Goal: Obtain resource: Download file/media

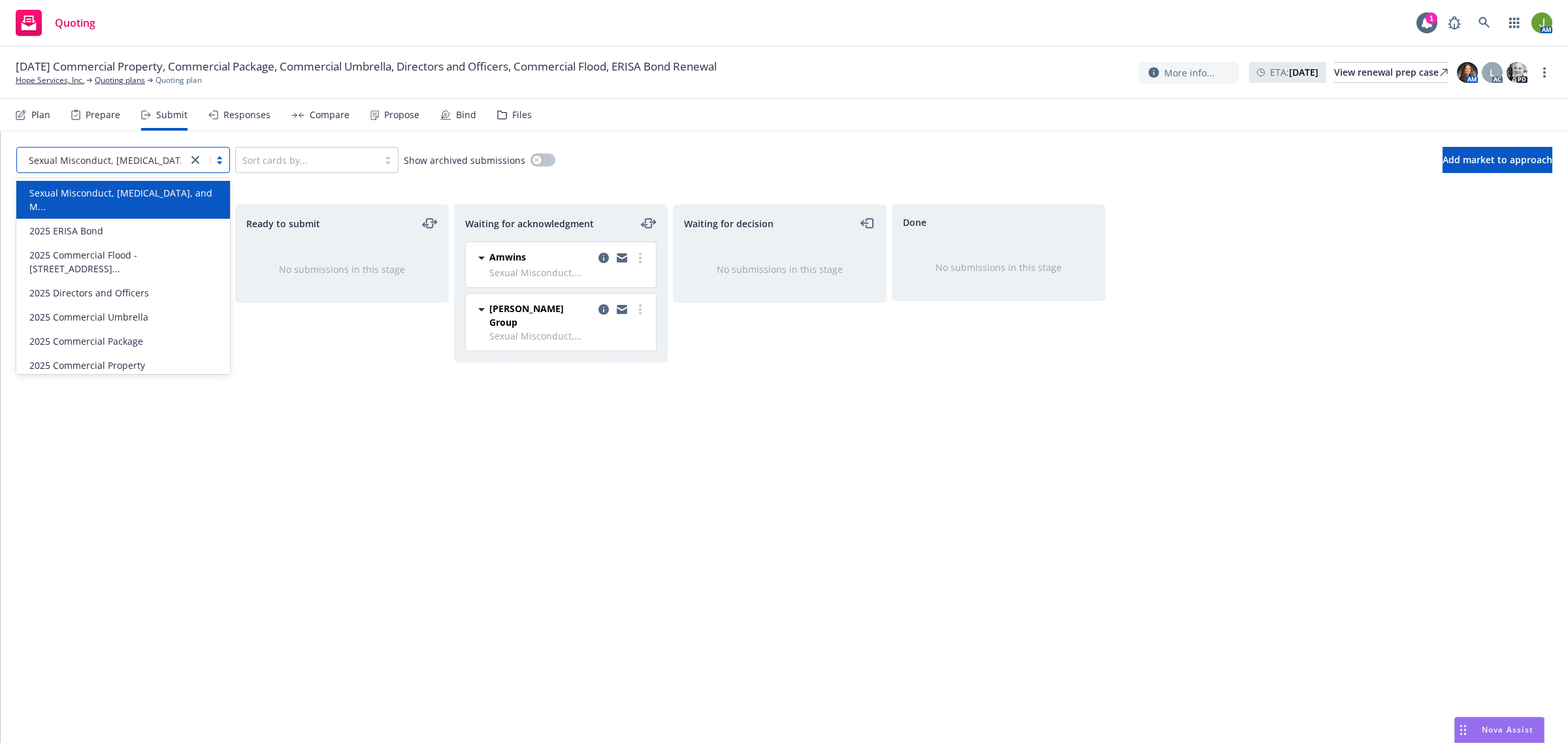
click at [124, 152] on div "Sexual Misconduct, Physical Abuse, and M..." at bounding box center [102, 141] width 212 height 24
click at [72, 77] on link "Hope Services, Inc." at bounding box center [50, 80] width 69 height 12
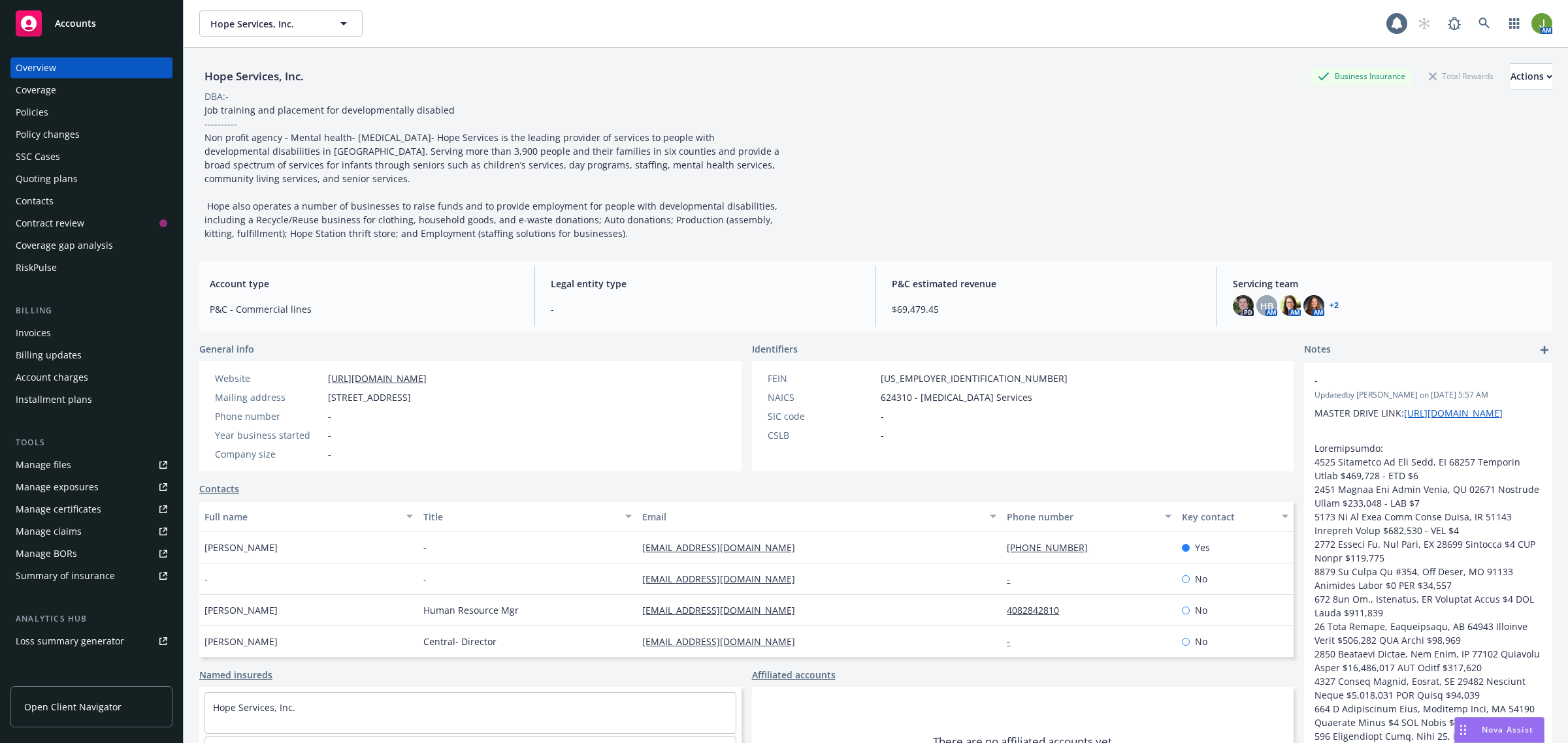
click at [14, 101] on link "Policies" at bounding box center [92, 111] width 162 height 20
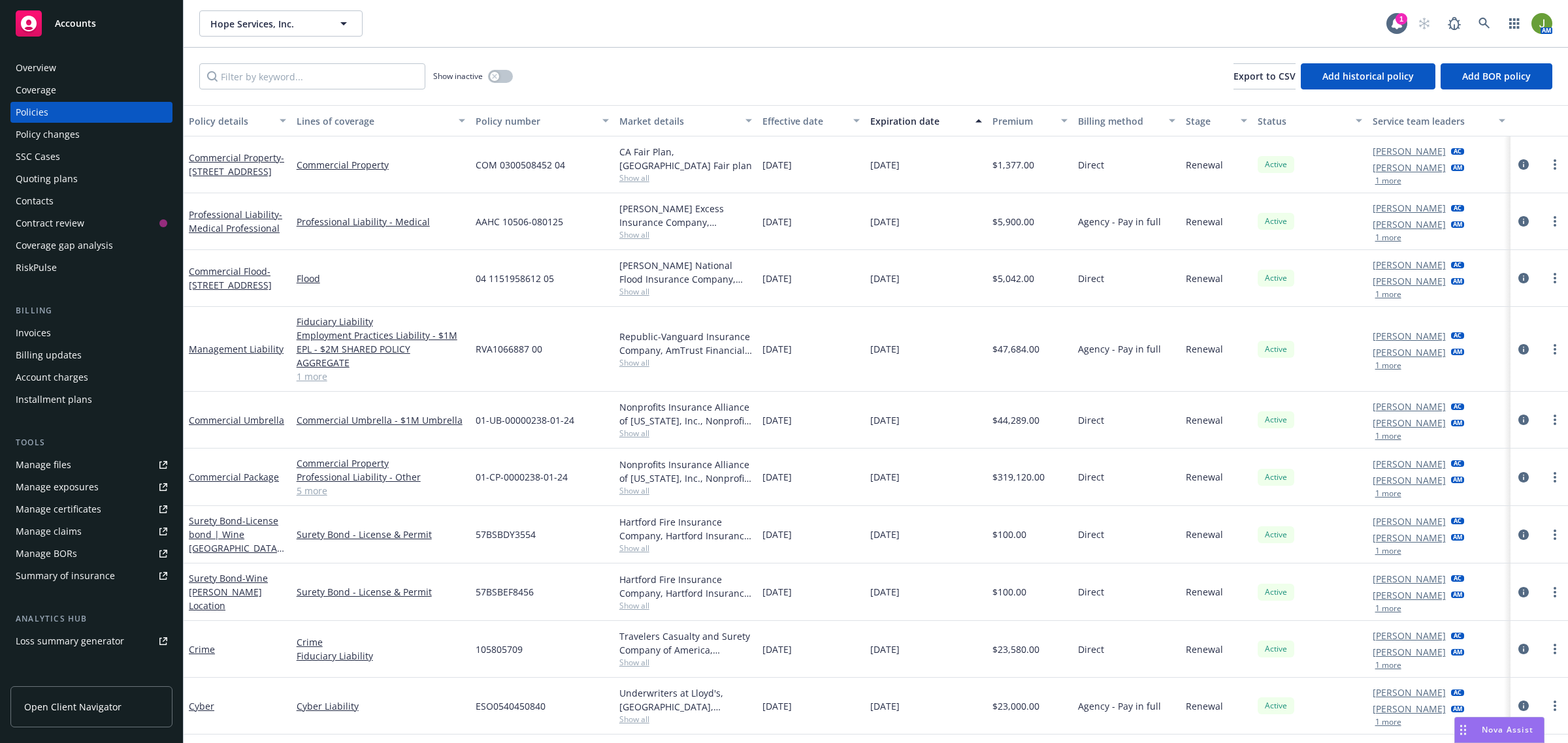
scroll to position [36, 0]
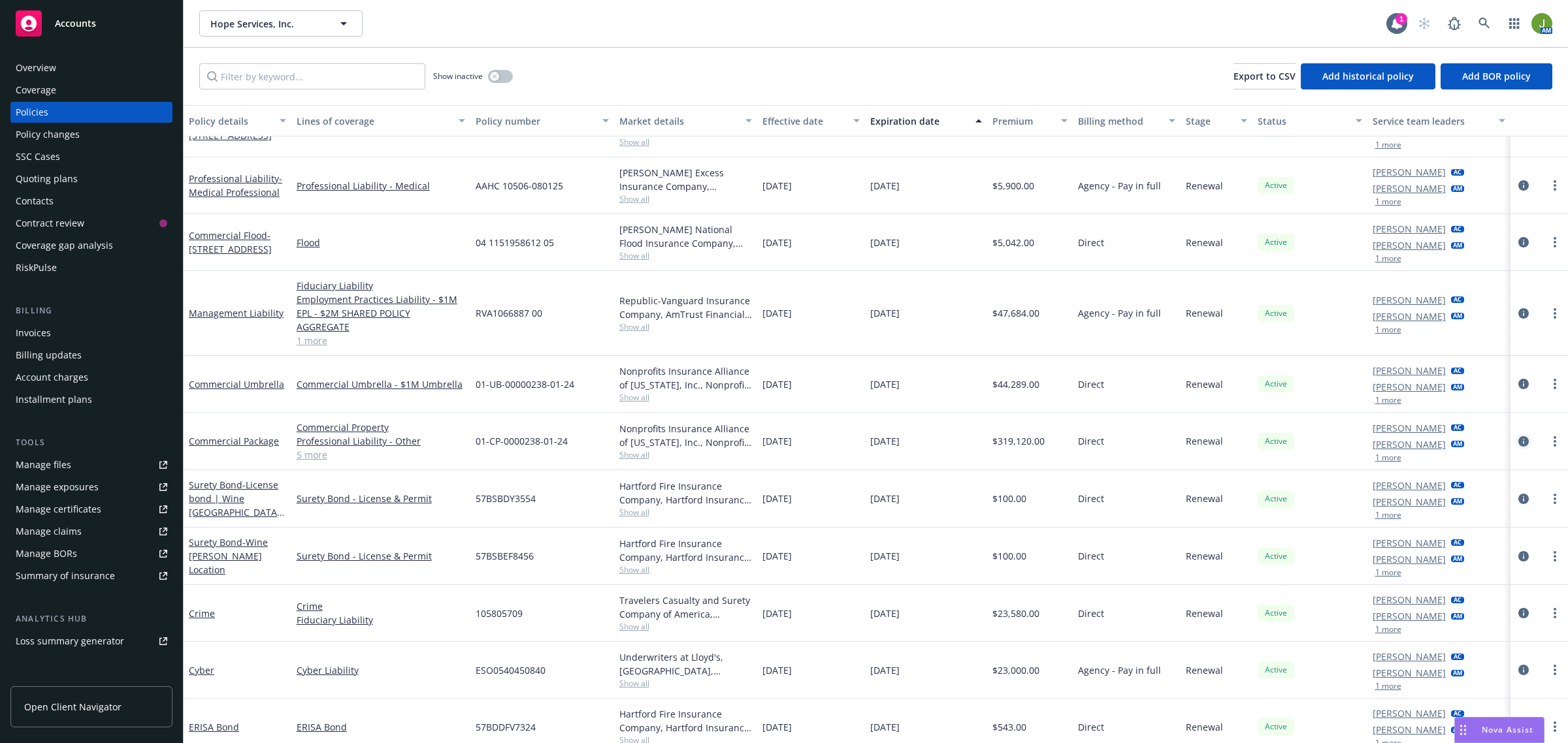
click at [1518, 436] on icon "circleInformation" at bounding box center [1523, 441] width 11 height 11
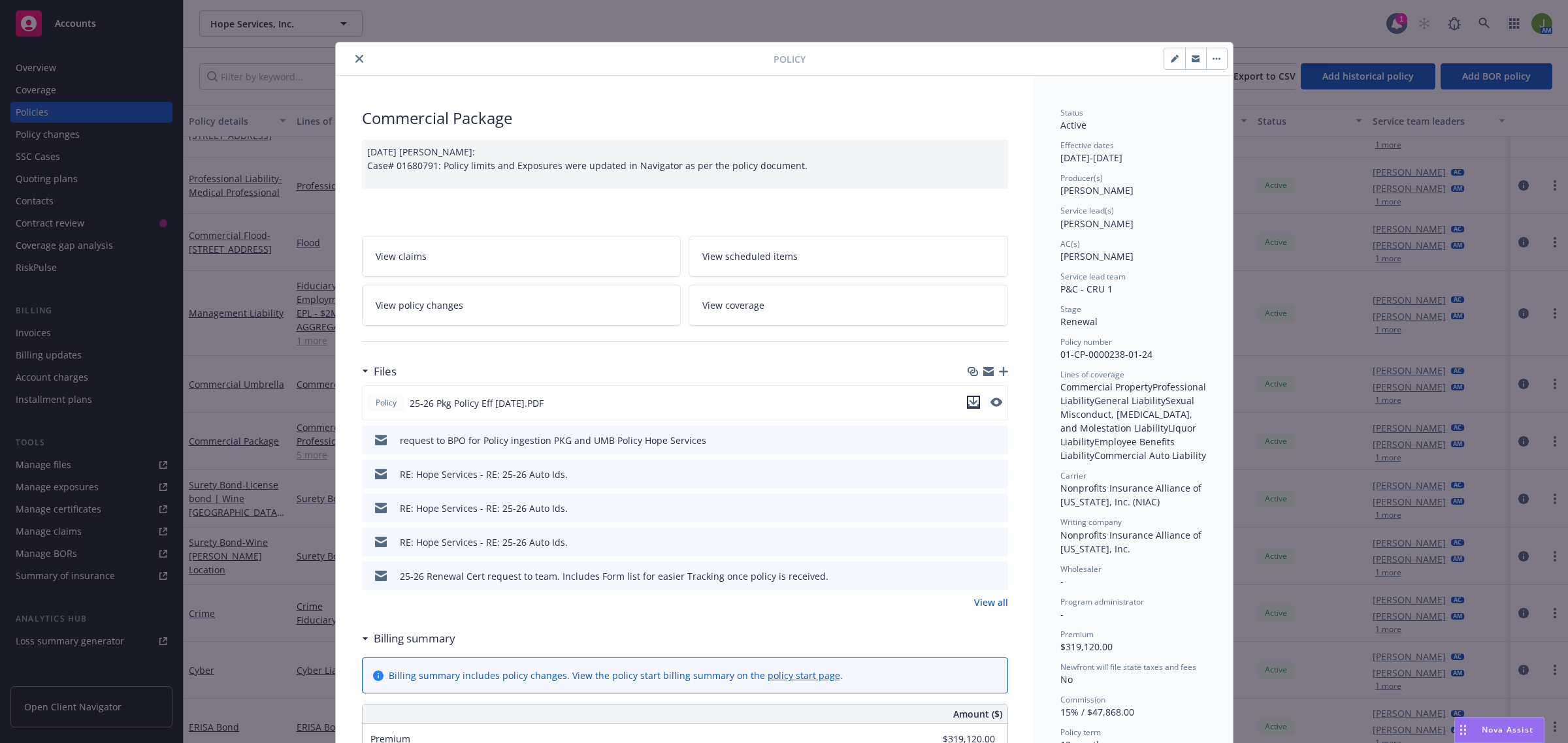
click at [968, 400] on icon "download file" at bounding box center [973, 402] width 11 height 11
click at [355, 59] on icon "close" at bounding box center [359, 59] width 8 height 8
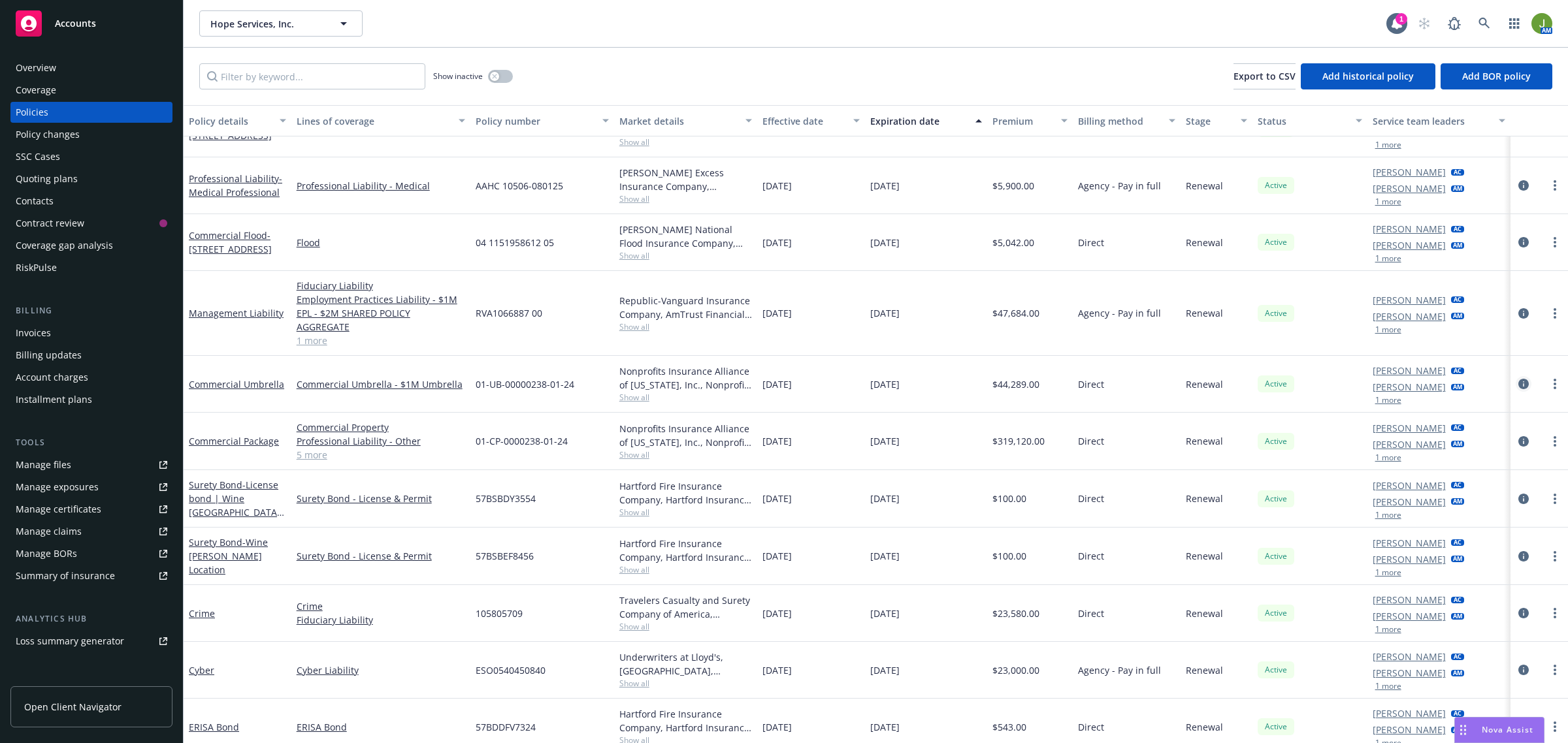
click at [1518, 379] on icon "circleInformation" at bounding box center [1523, 384] width 11 height 11
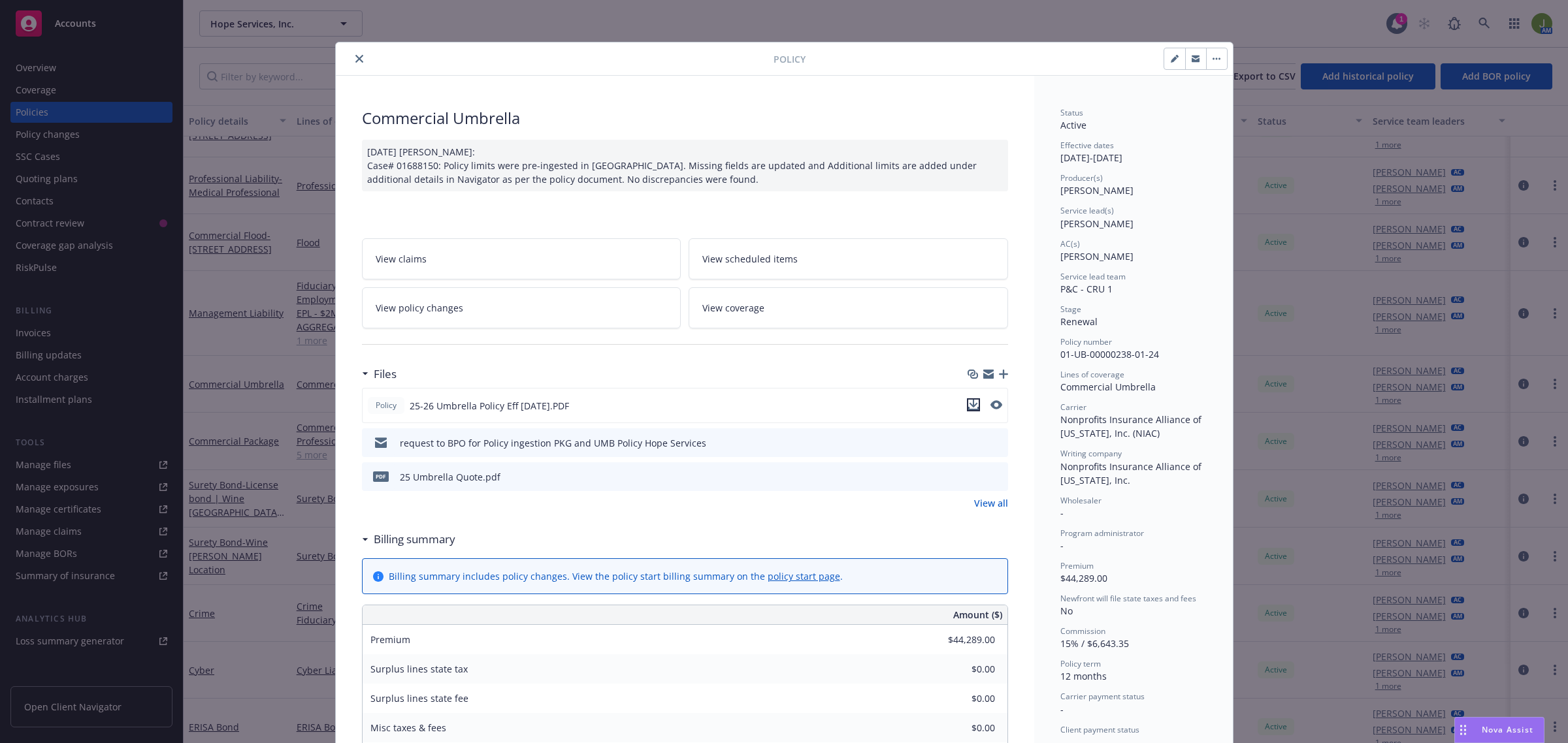
click at [968, 401] on icon "download file" at bounding box center [973, 405] width 11 height 11
click at [985, 397] on div "Policy 25-26 Umbrella Policy Eff 7-1-25.PDF" at bounding box center [686, 406] width 646 height 36
click at [989, 403] on icon "preview file" at bounding box center [995, 405] width 12 height 9
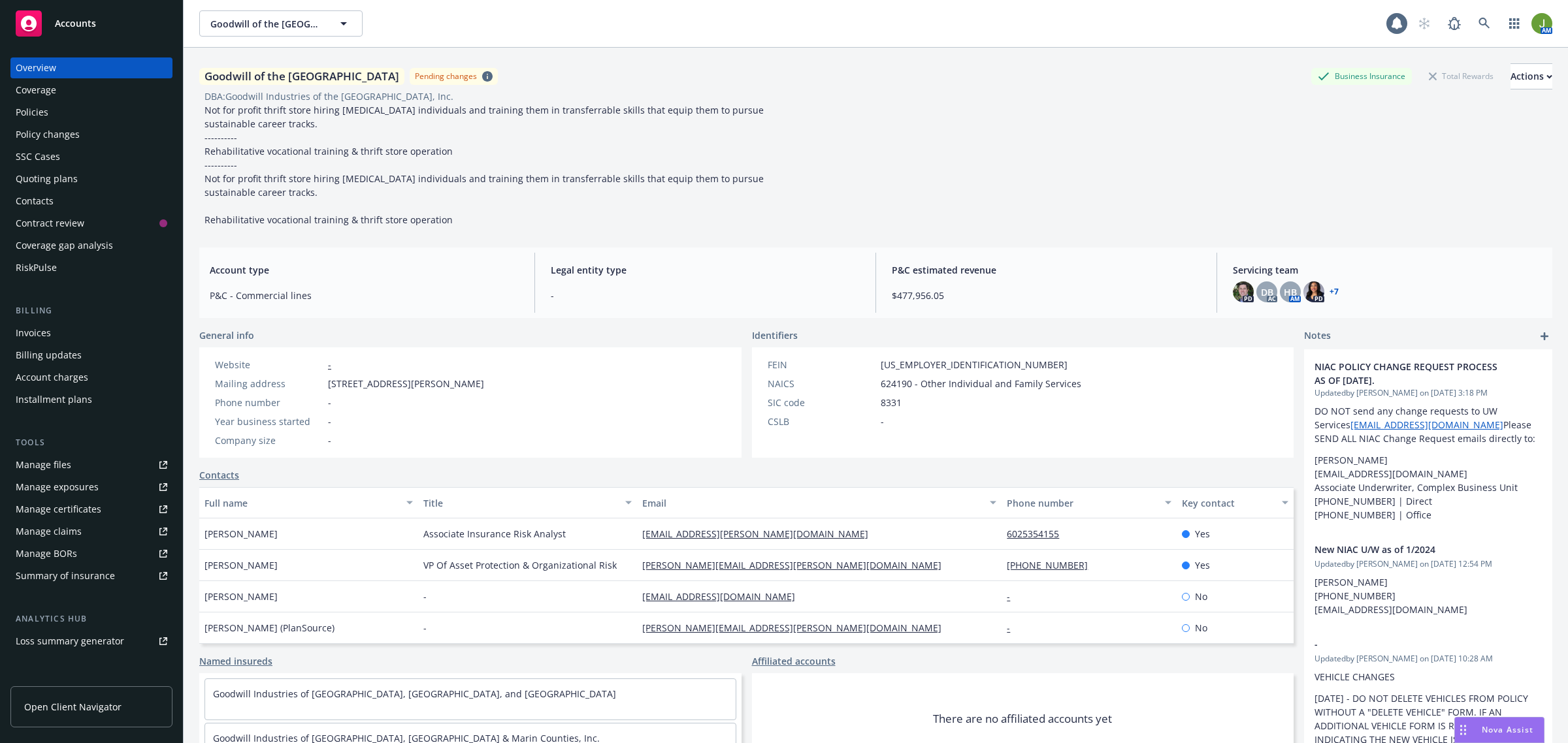
click at [17, 112] on div "Policies" at bounding box center [32, 111] width 33 height 20
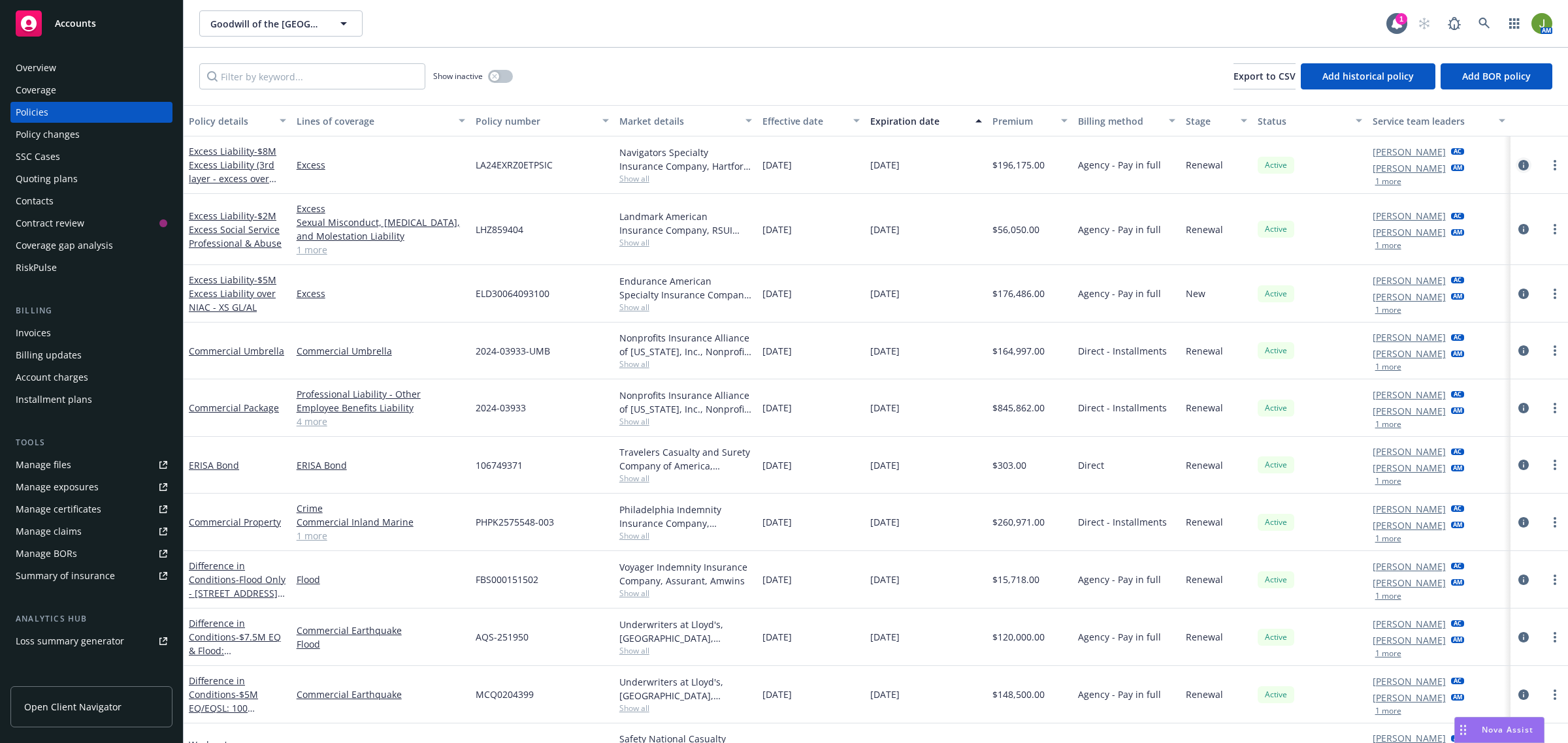
click at [1518, 162] on icon "circleInformation" at bounding box center [1523, 166] width 11 height 11
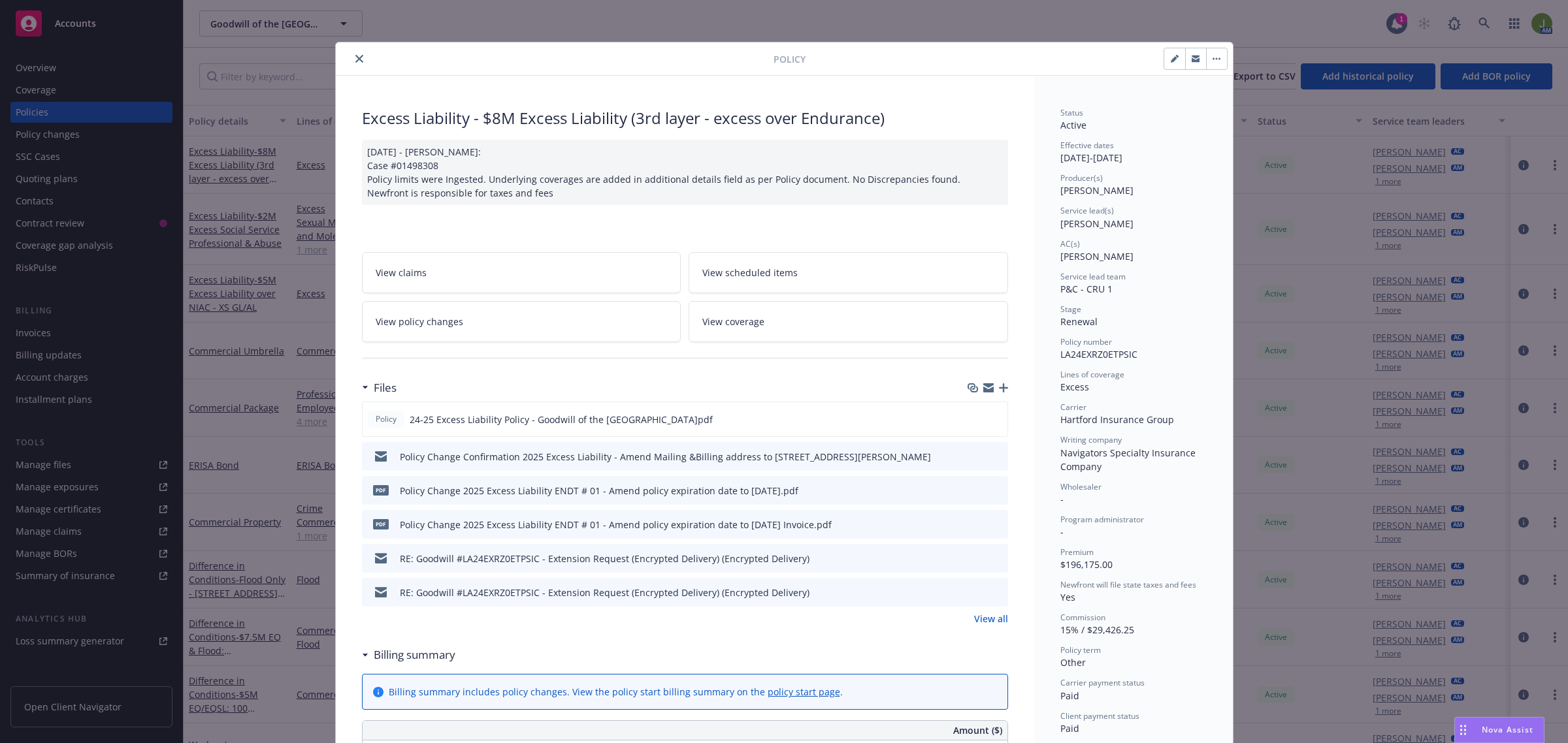
click at [352, 62] on button "close" at bounding box center [360, 59] width 16 height 16
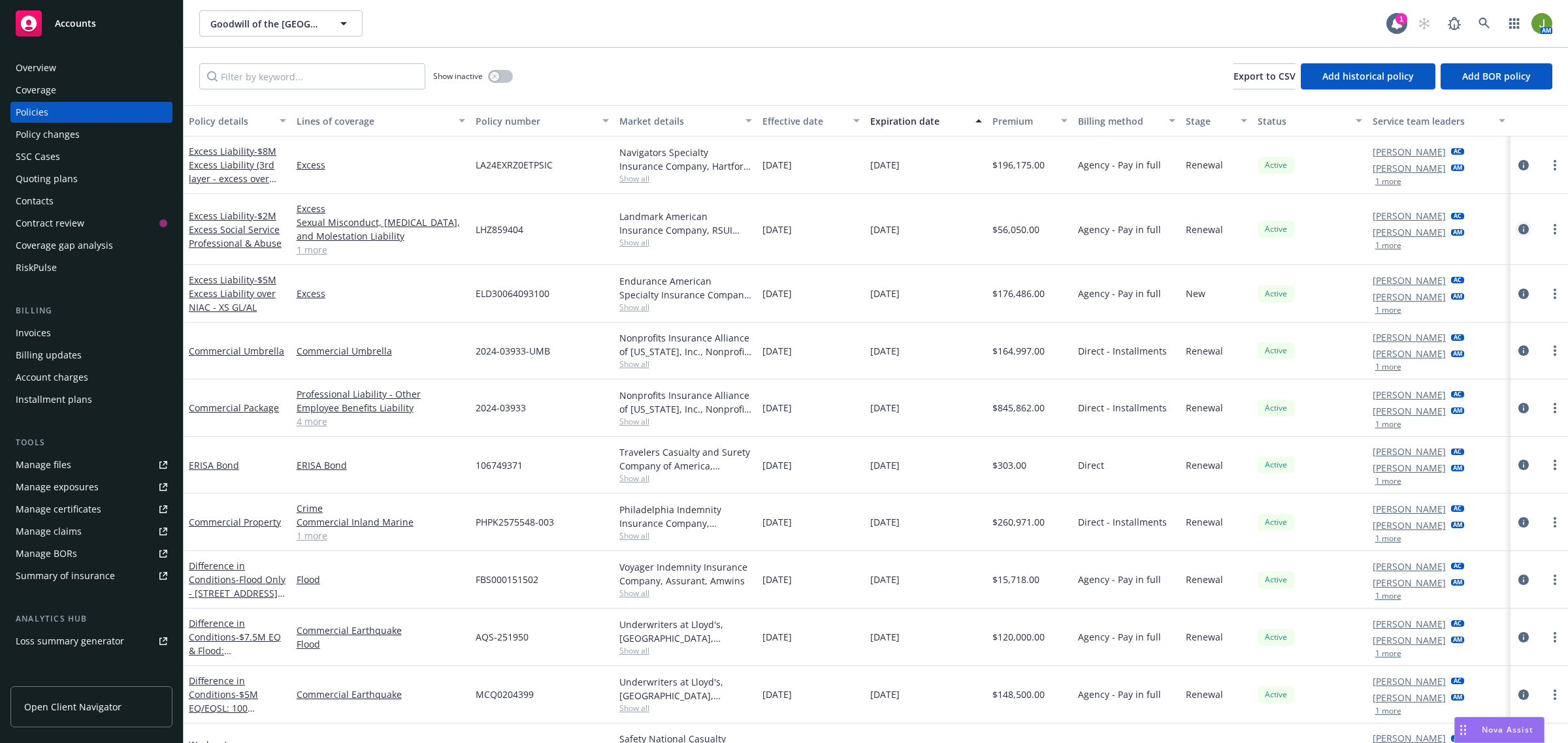
click at [1518, 229] on icon "circleInformation" at bounding box center [1523, 230] width 11 height 11
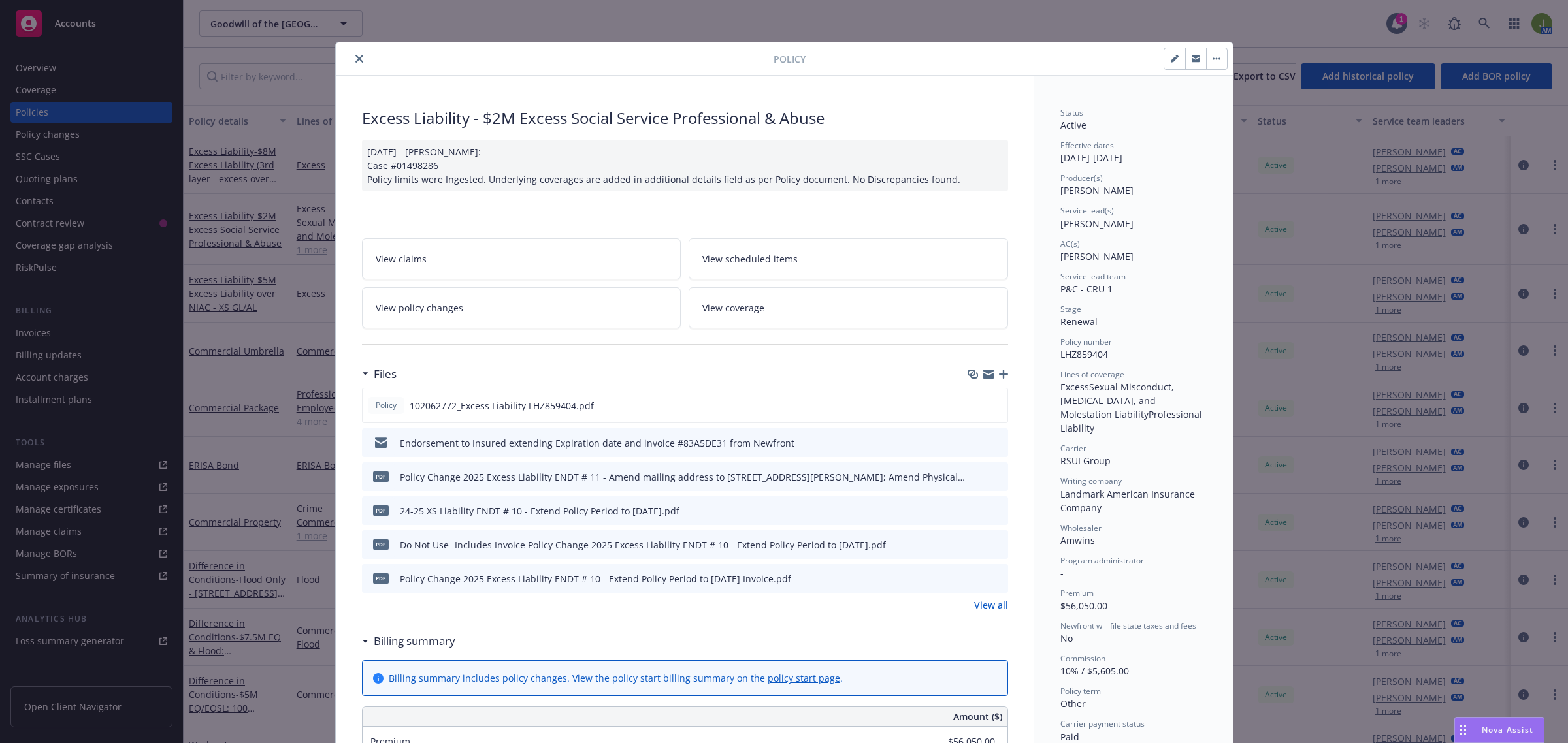
click at [352, 52] on button "close" at bounding box center [360, 59] width 16 height 16
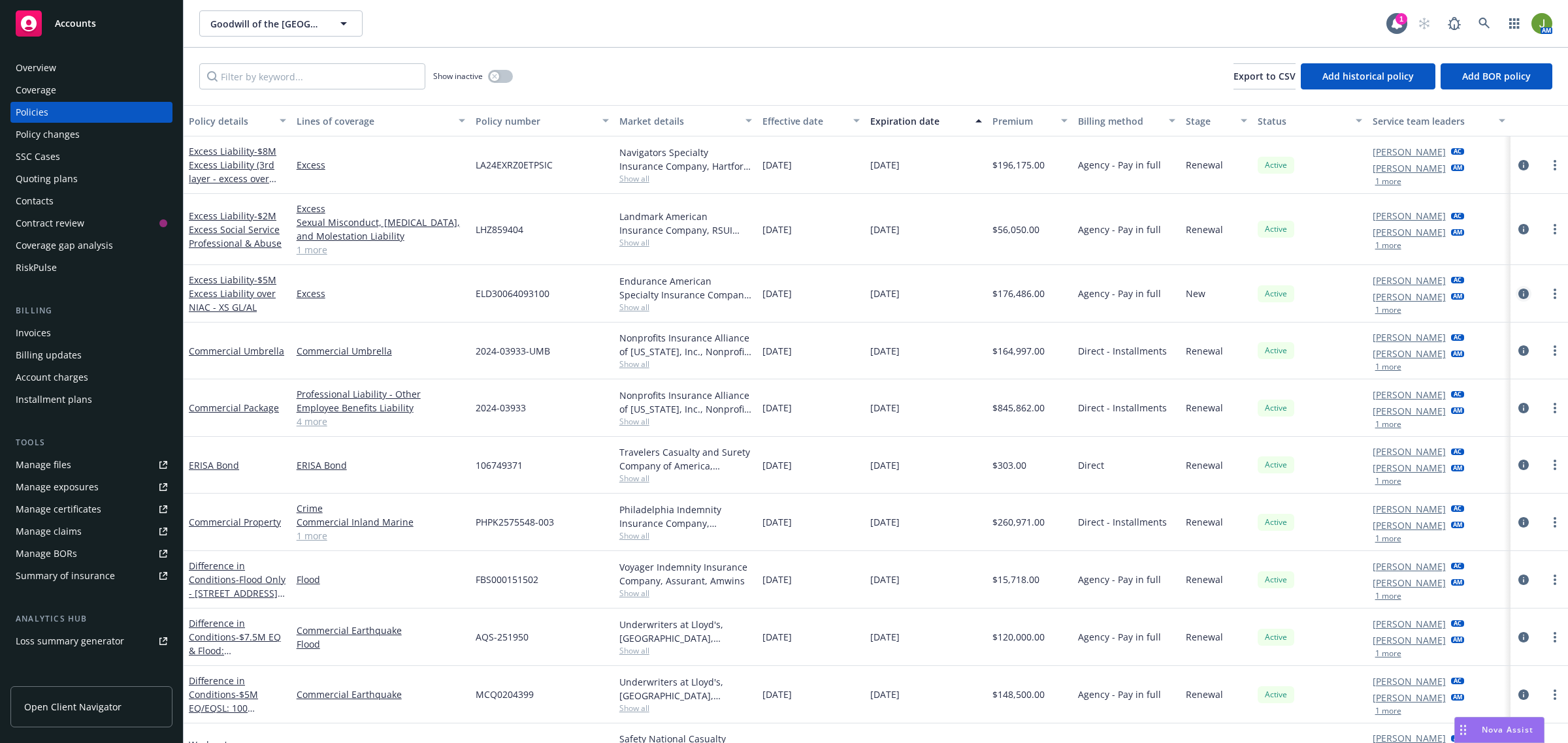
click at [1518, 292] on icon "circleInformation" at bounding box center [1523, 294] width 11 height 11
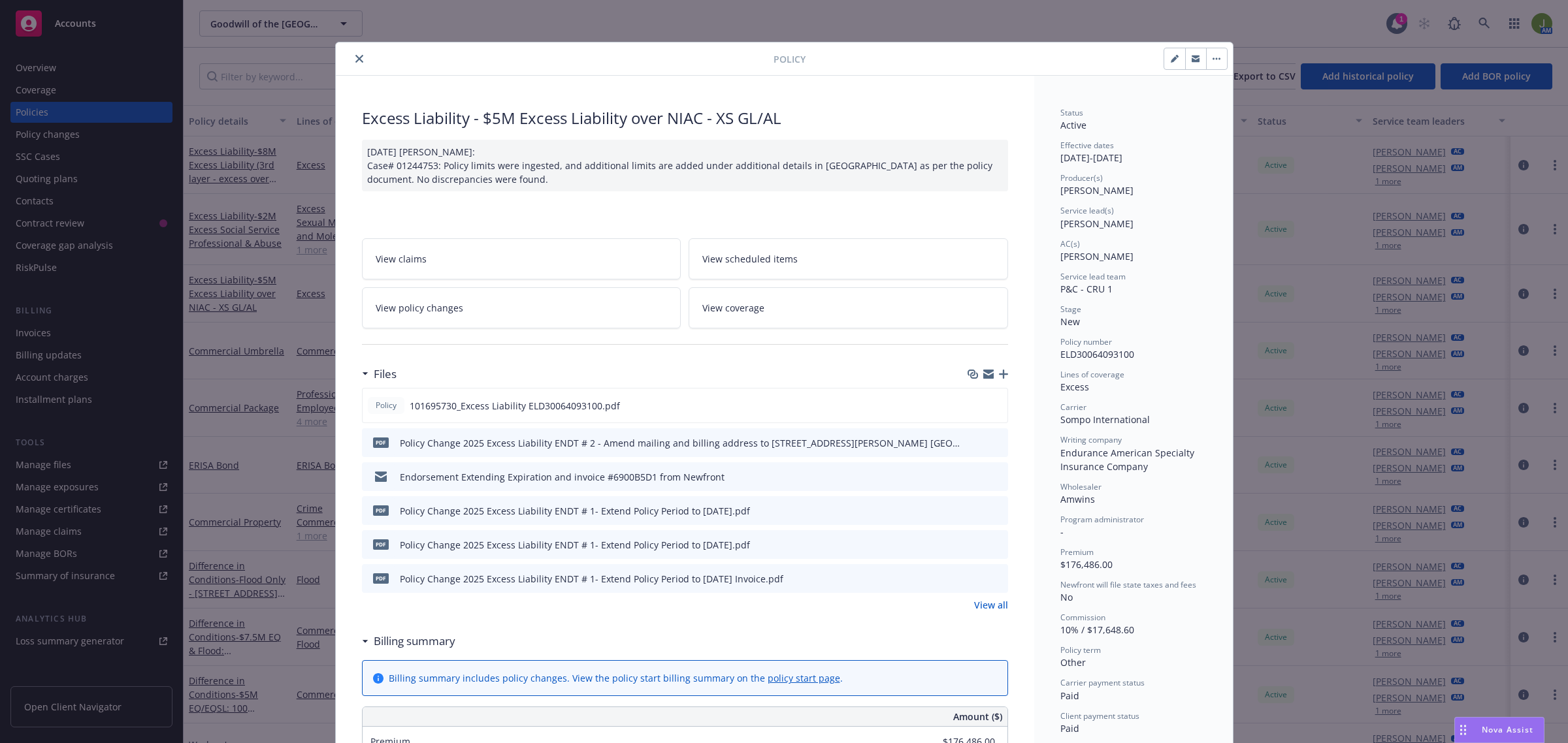
click at [358, 60] on button "close" at bounding box center [360, 59] width 16 height 16
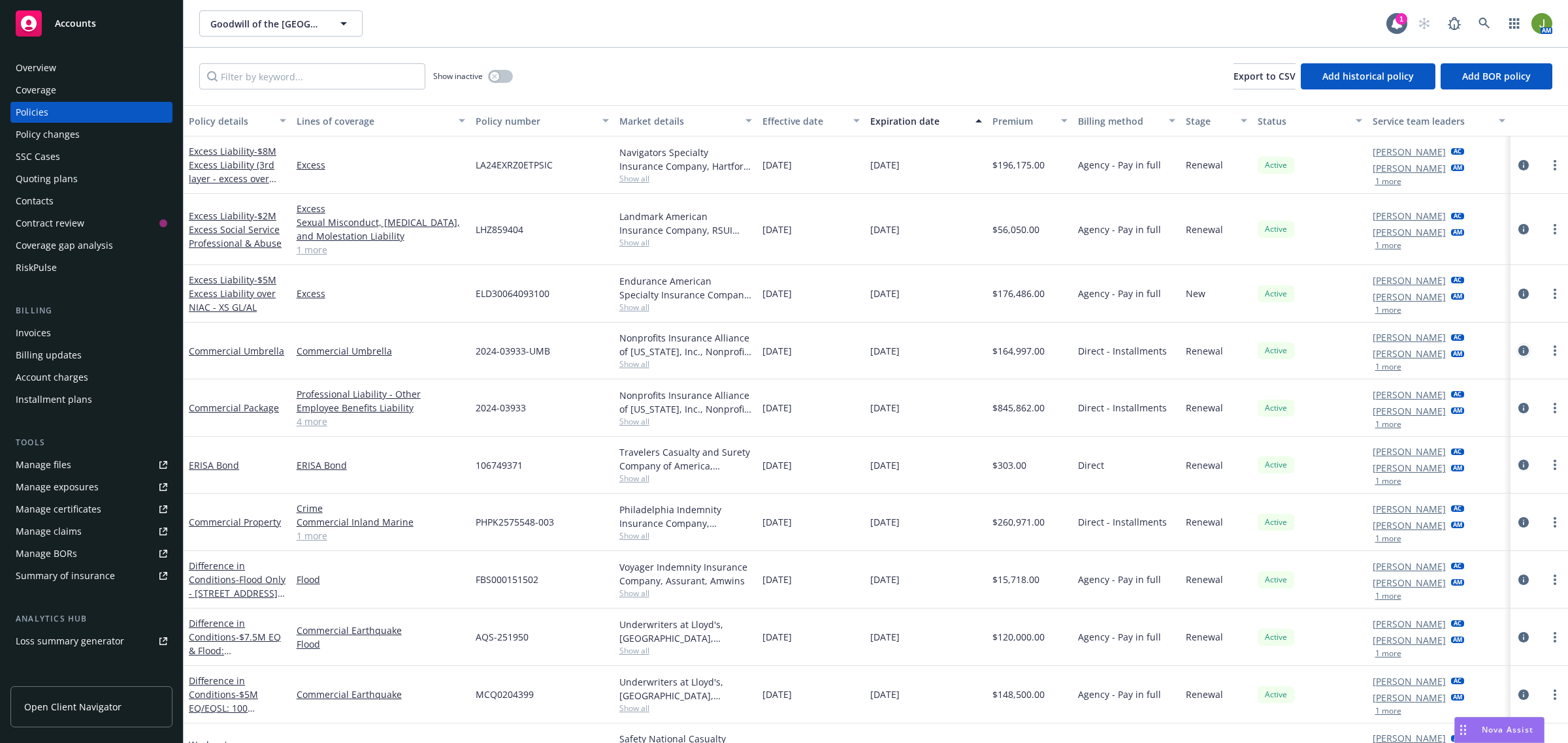
click at [1518, 351] on icon "circleInformation" at bounding box center [1523, 351] width 11 height 11
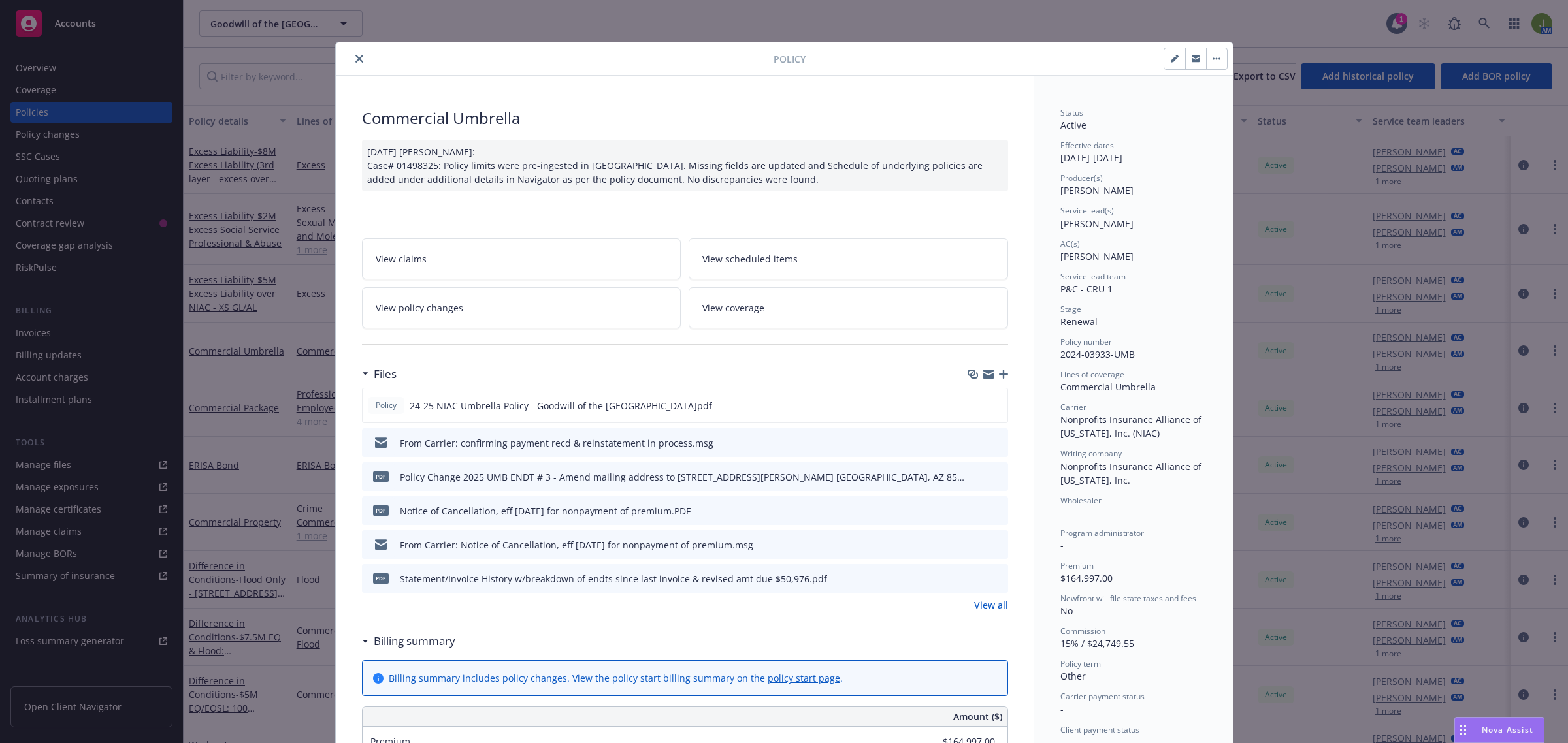
click at [355, 58] on icon "close" at bounding box center [359, 59] width 8 height 8
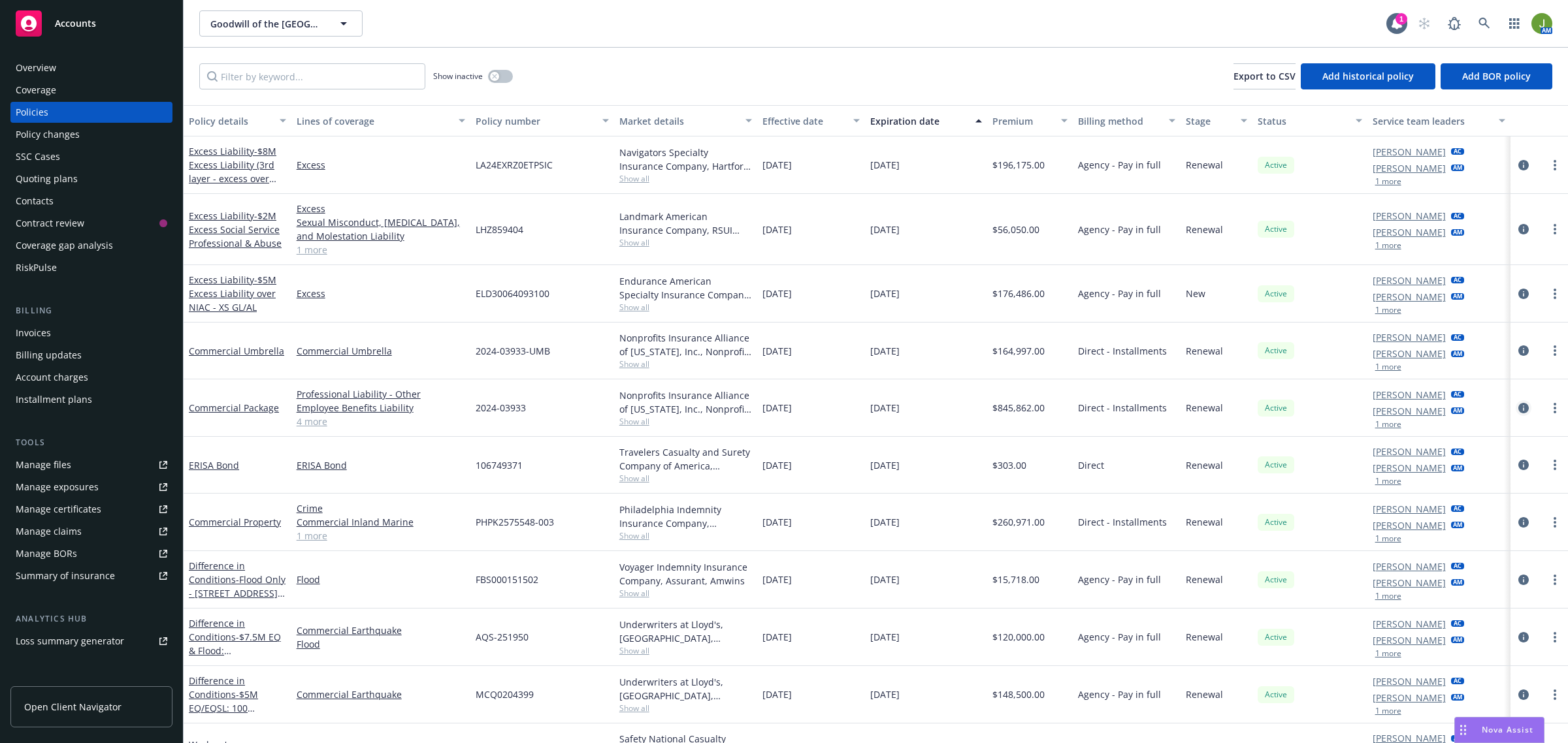
click at [1518, 406] on icon "circleInformation" at bounding box center [1523, 408] width 11 height 11
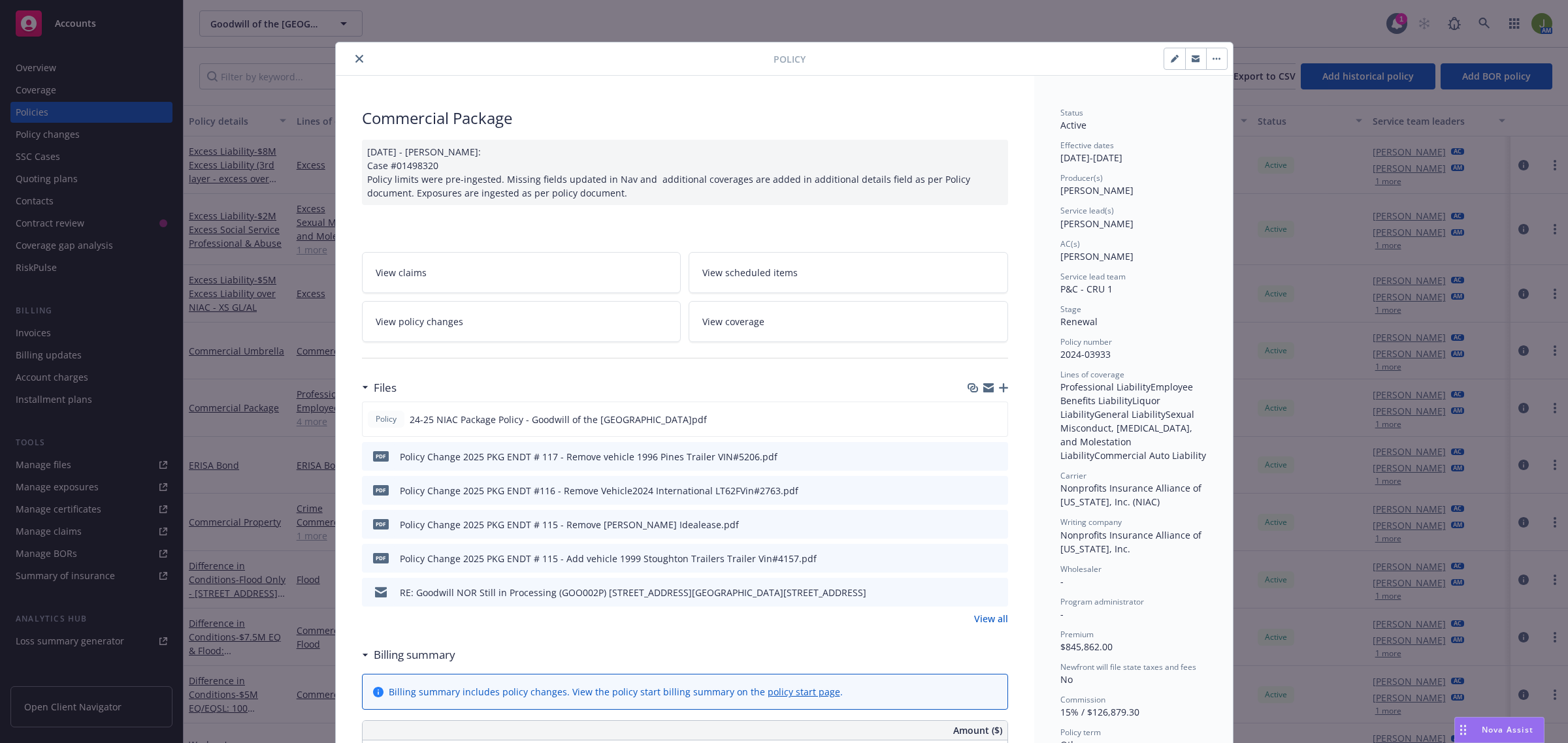
click at [354, 64] on button "close" at bounding box center [360, 59] width 16 height 16
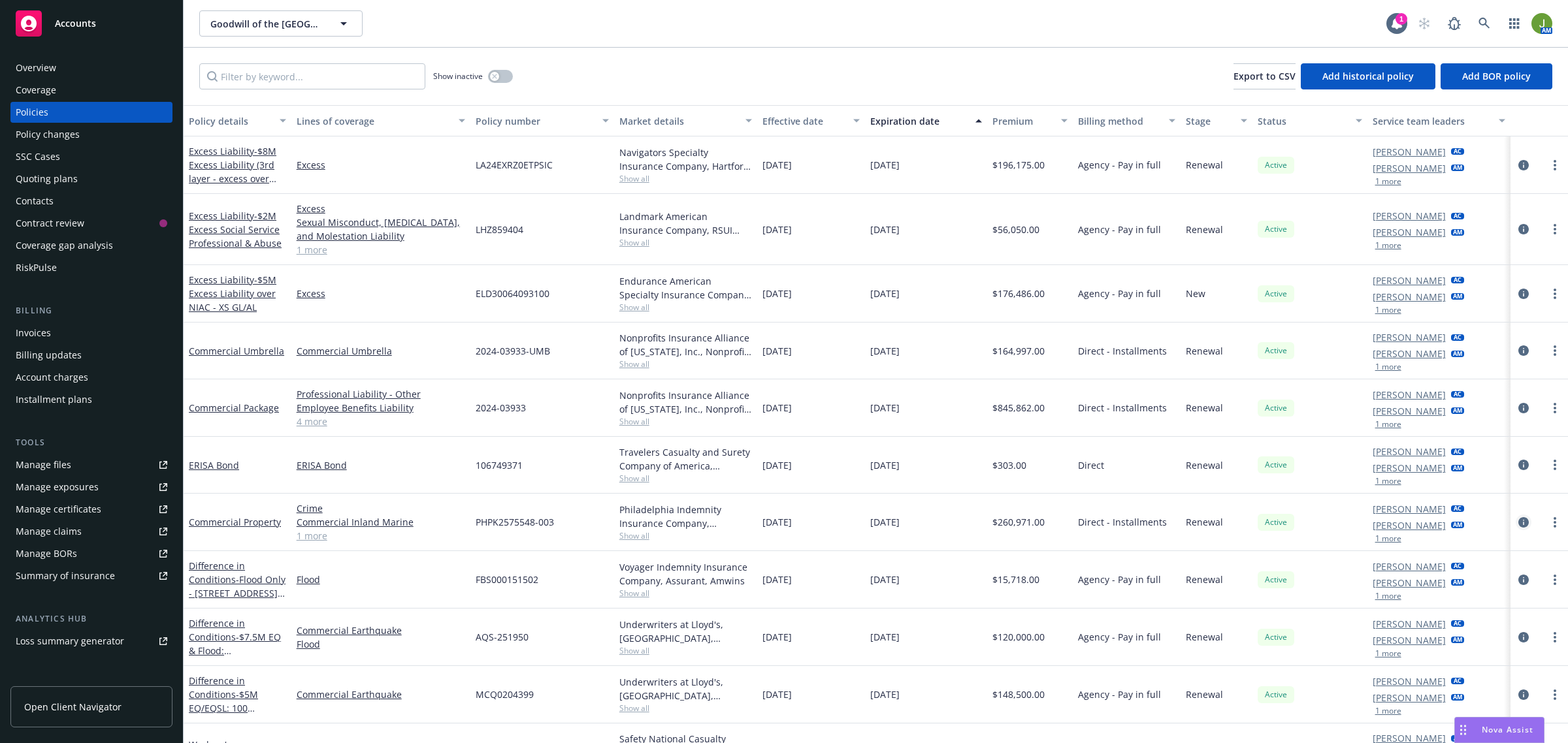
click at [1518, 522] on icon "circleInformation" at bounding box center [1523, 522] width 11 height 11
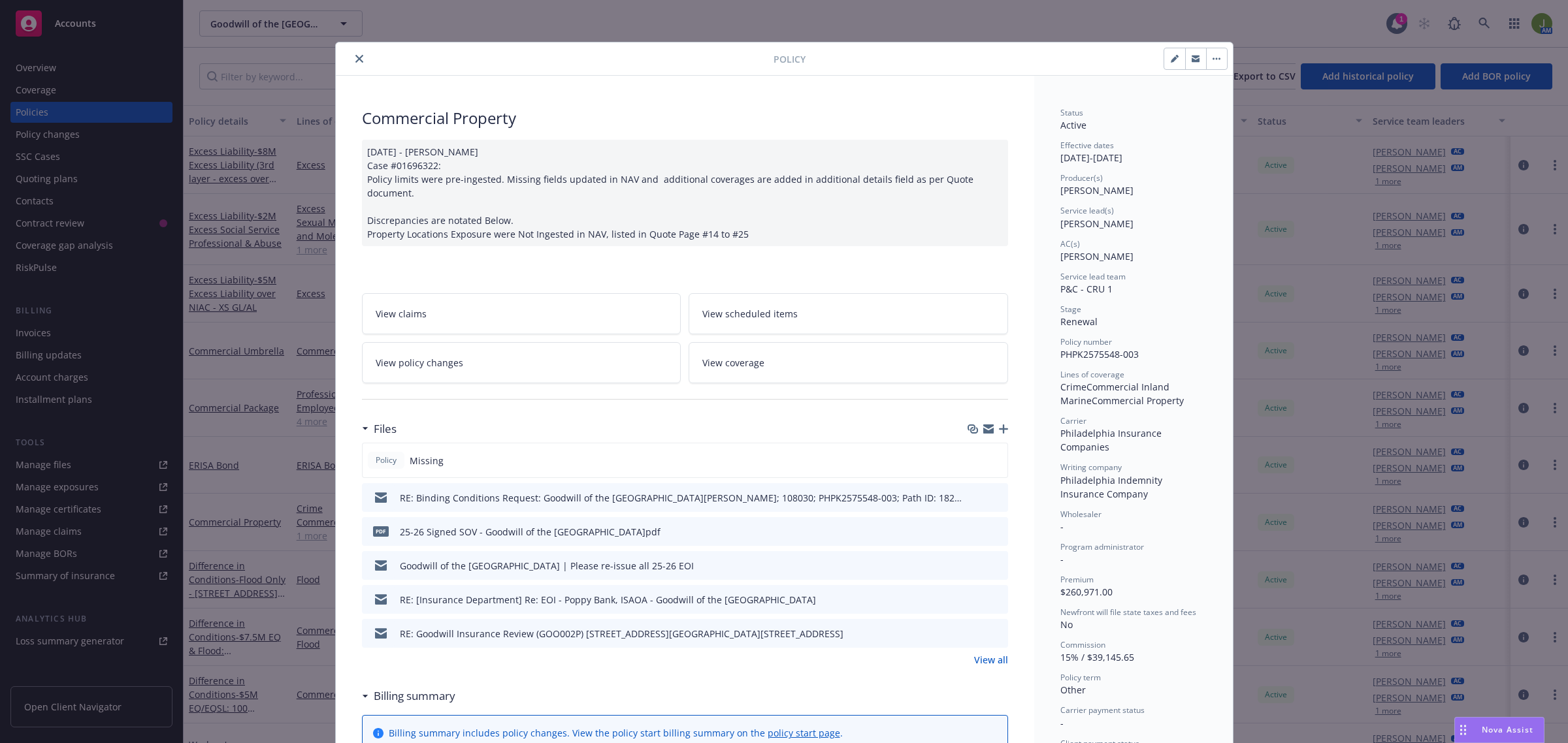
click at [987, 653] on link "View all" at bounding box center [991, 659] width 34 height 13
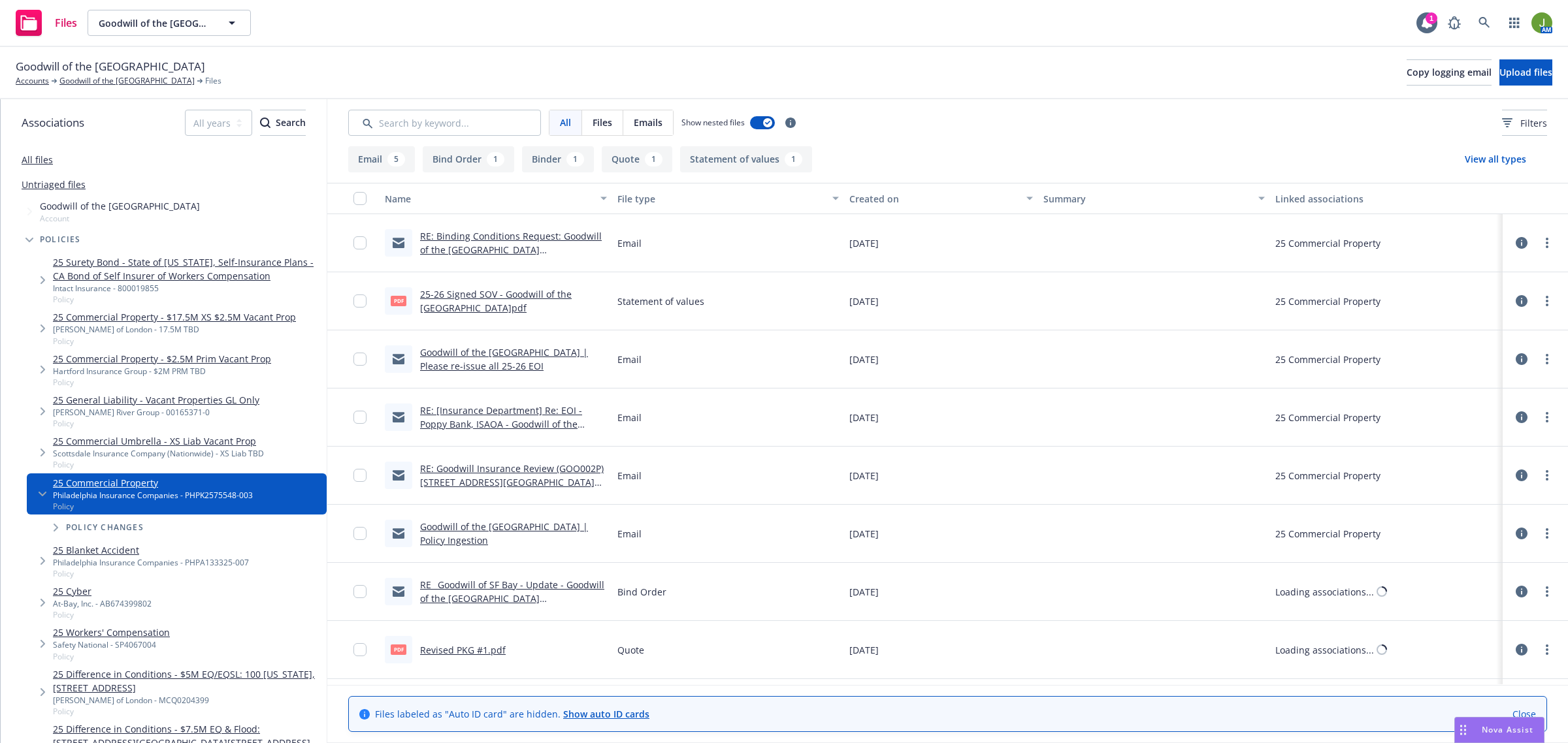
scroll to position [53, 0]
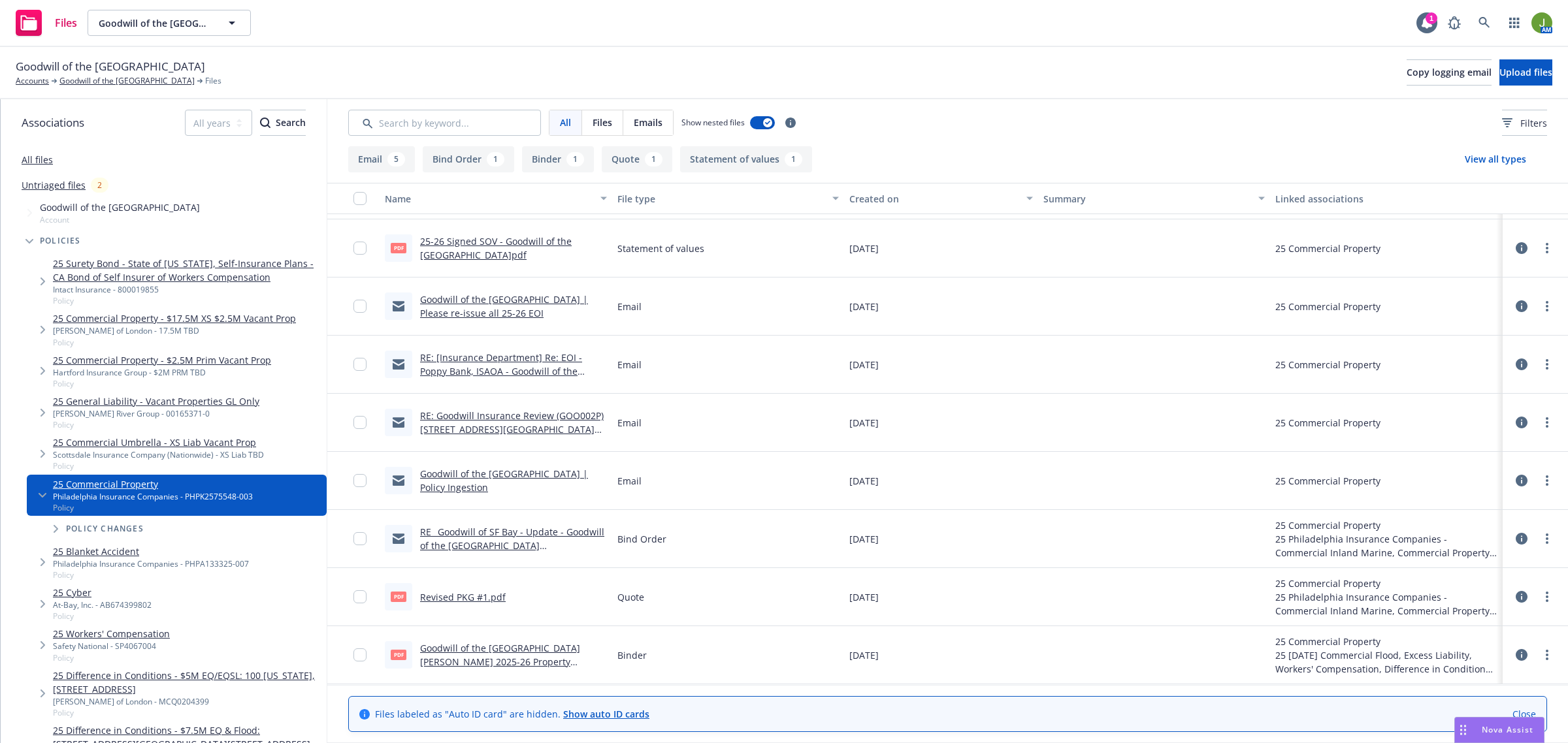
click at [485, 663] on link "Goodwill of the [GEOGRAPHIC_DATA][PERSON_NAME] 2025-26 Property confirmation.pdf" at bounding box center [500, 661] width 160 height 40
click at [456, 661] on link "Goodwill of the [GEOGRAPHIC_DATA][PERSON_NAME] 2025-26 Property confirmation.pdf" at bounding box center [500, 661] width 160 height 40
click at [138, 84] on link "Goodwill of the [GEOGRAPHIC_DATA]" at bounding box center [127, 80] width 135 height 12
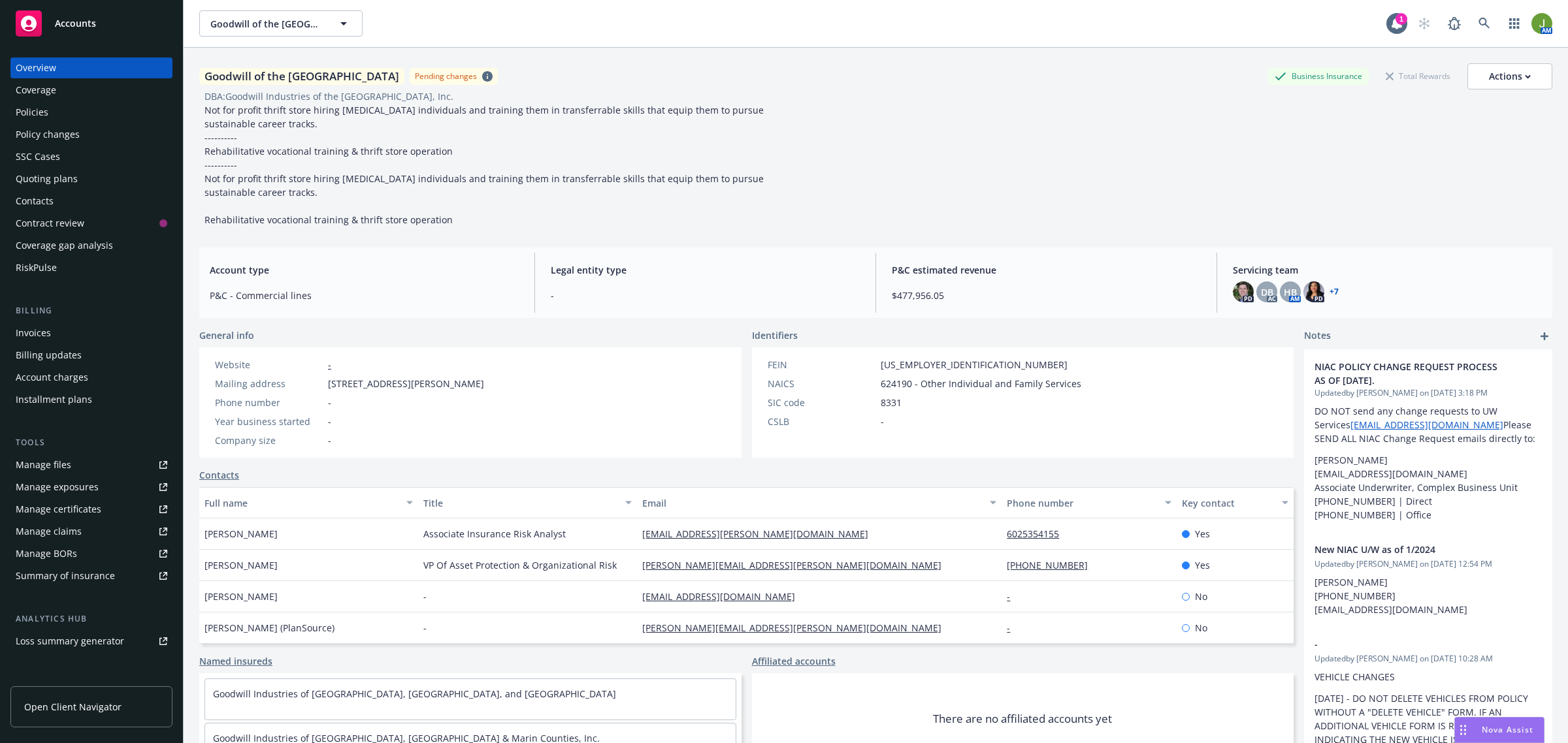
click at [98, 113] on div "Policies" at bounding box center [92, 111] width 151 height 20
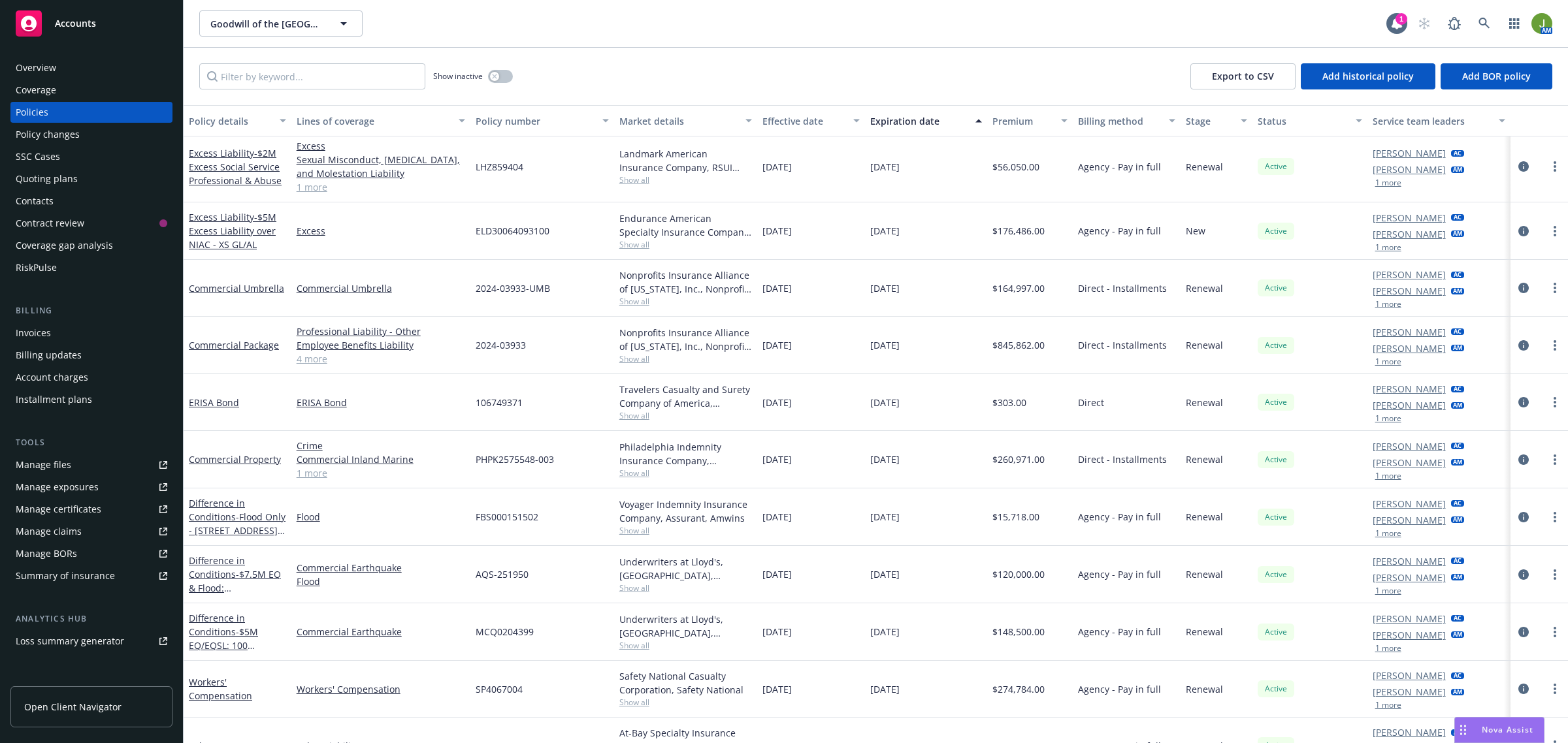
scroll to position [82, 0]
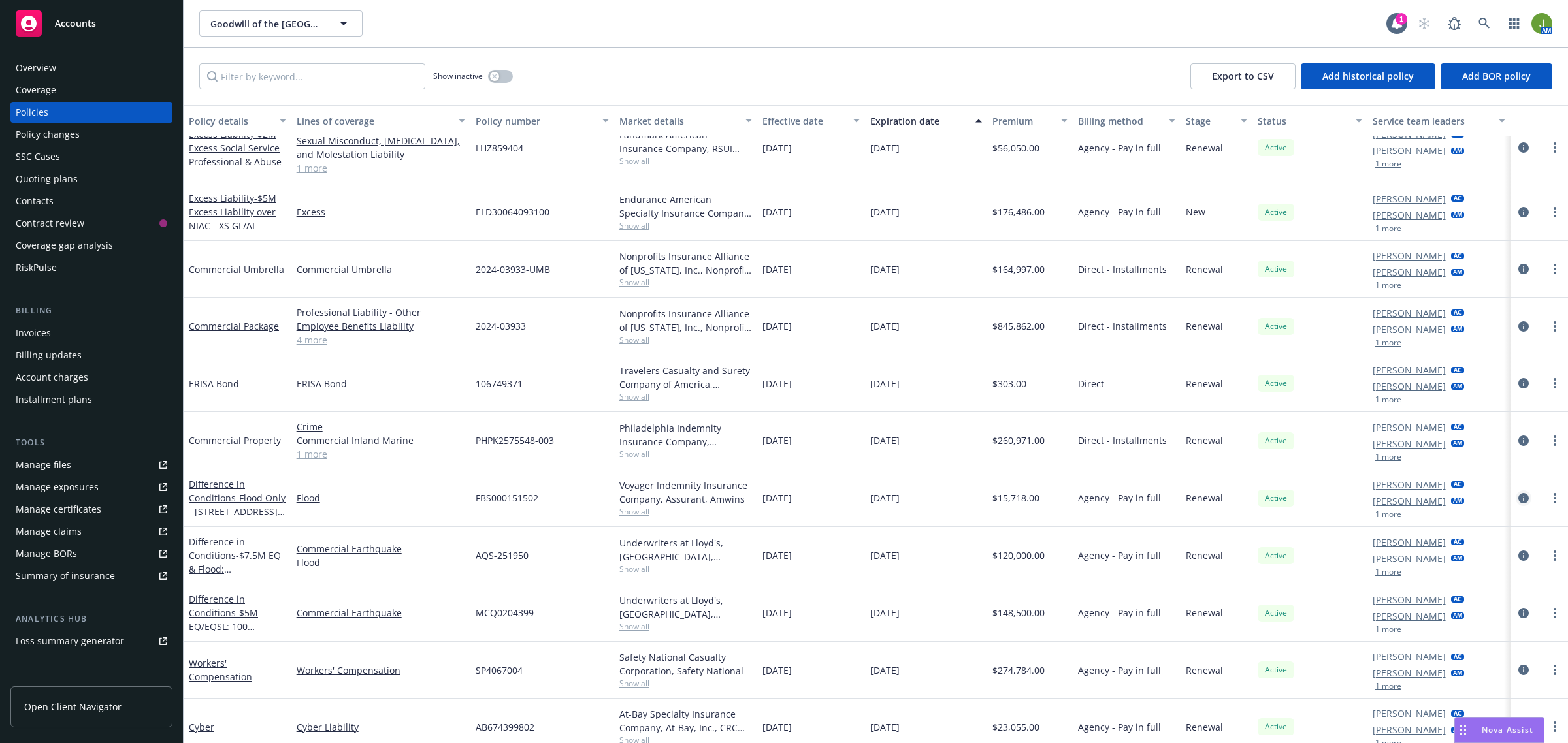
click at [1518, 497] on icon "circleInformation" at bounding box center [1523, 498] width 11 height 11
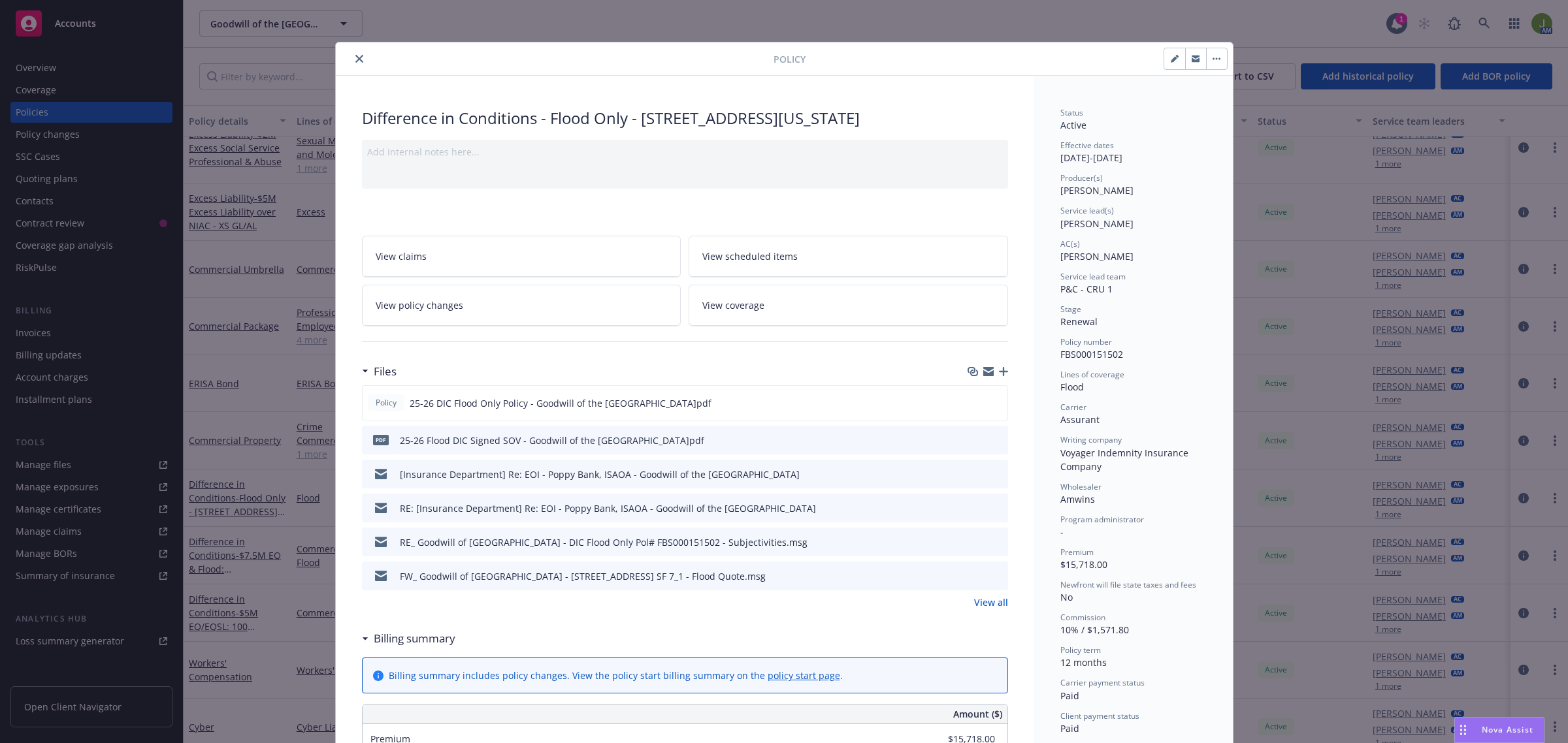
click at [978, 597] on link "View all" at bounding box center [991, 602] width 34 height 13
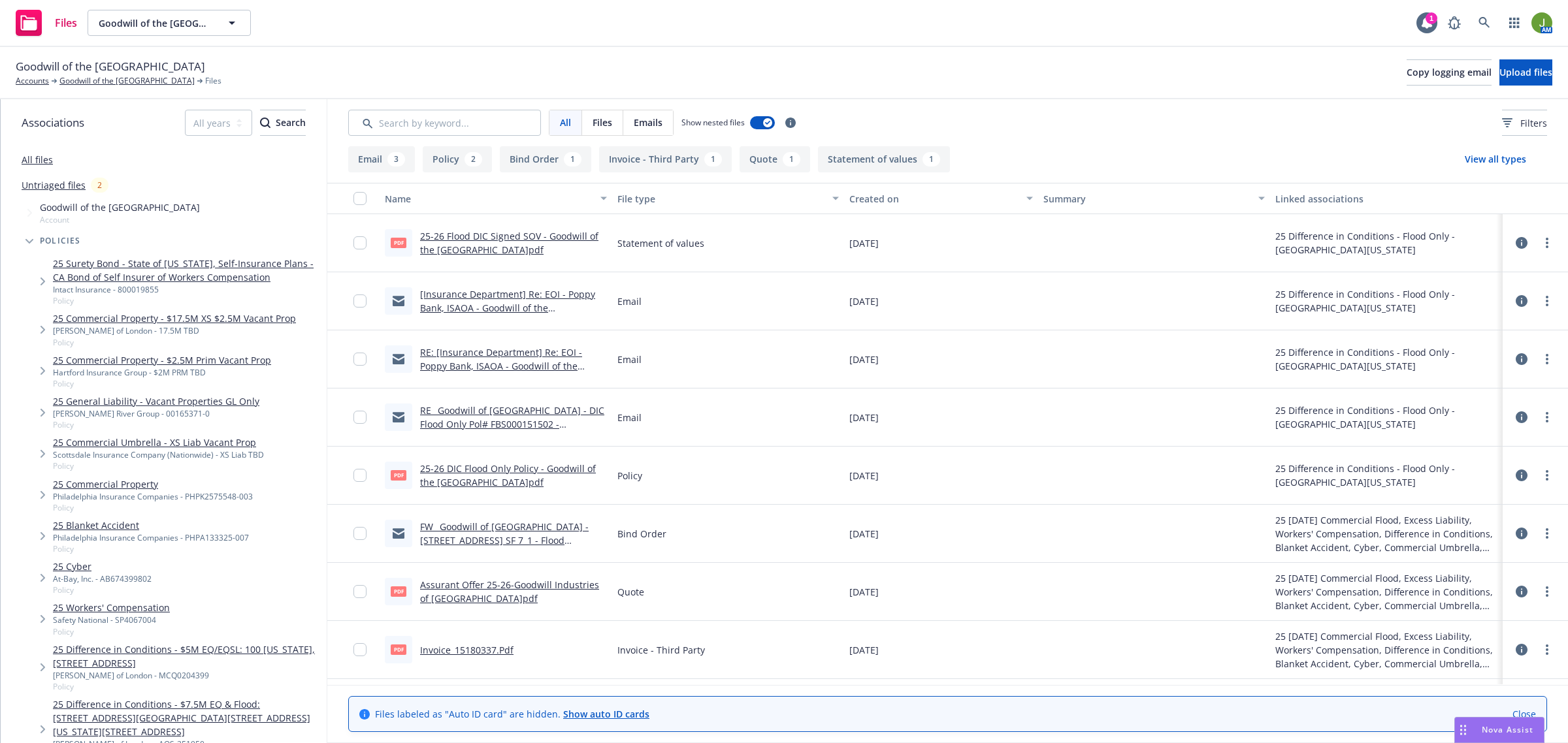
click at [492, 647] on link "Invoice_15180337.Pdf" at bounding box center [467, 650] width 93 height 12
click at [163, 83] on link "Goodwill of the [GEOGRAPHIC_DATA]" at bounding box center [127, 80] width 135 height 12
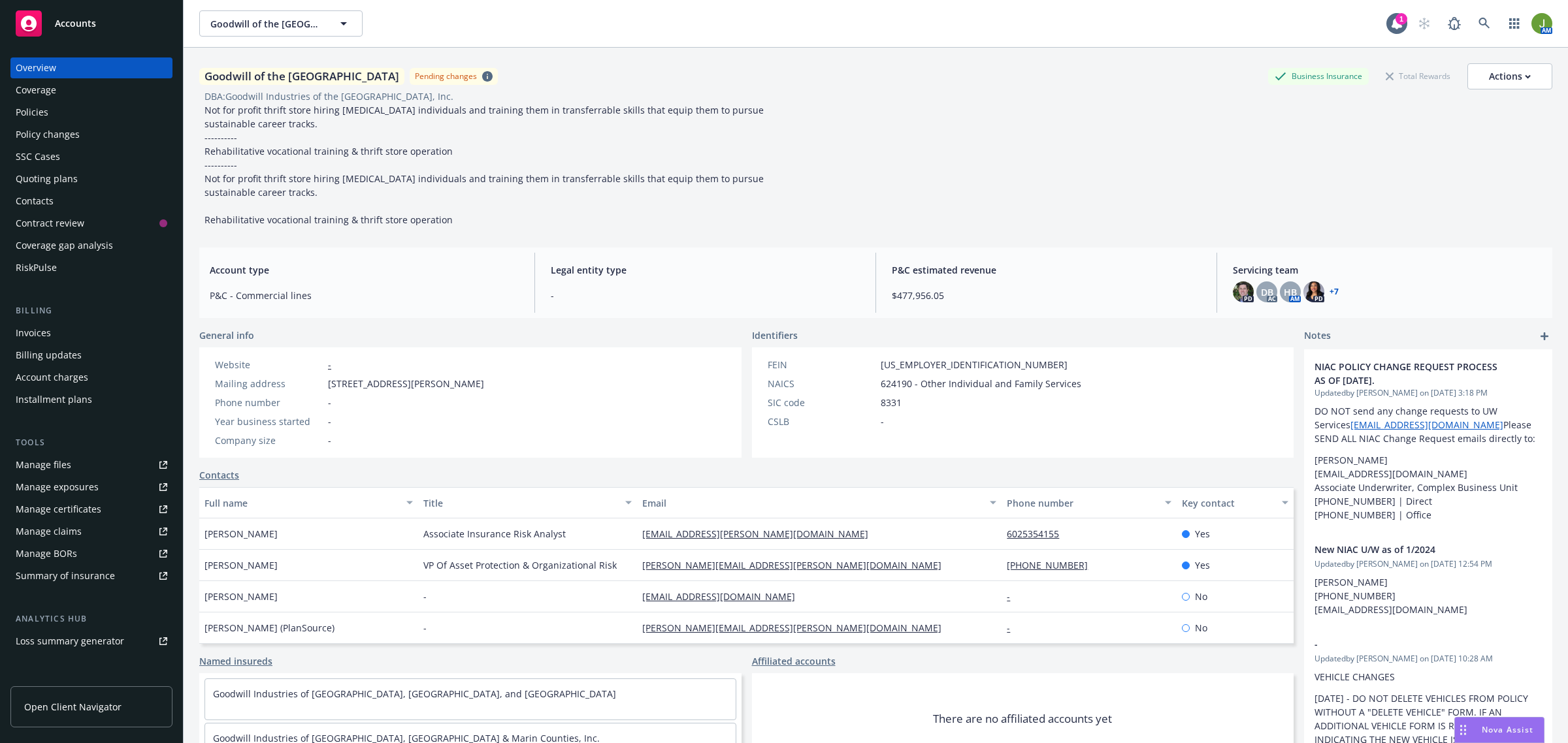
click at [66, 115] on div "Policies" at bounding box center [92, 111] width 151 height 20
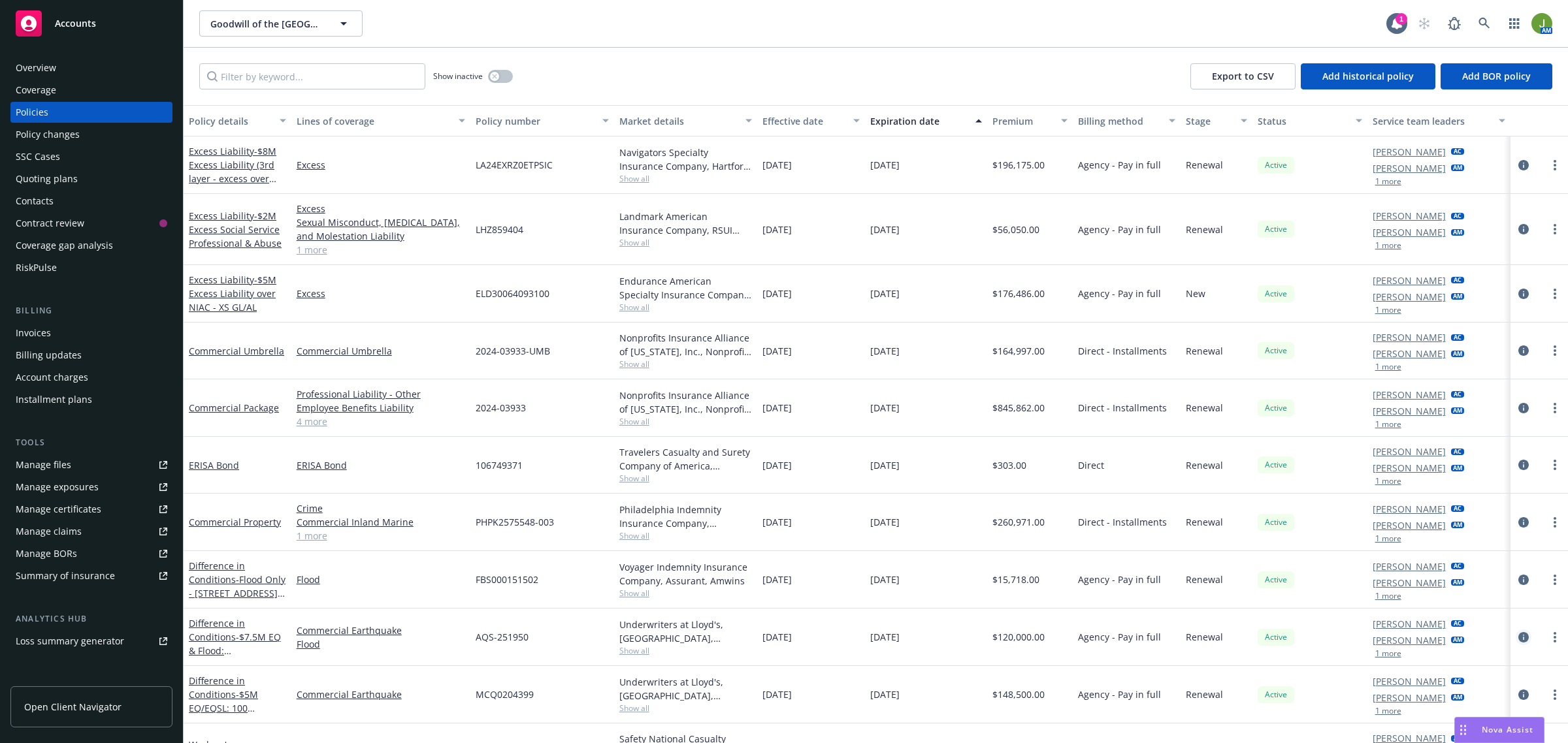
click at [1518, 637] on icon "circleInformation" at bounding box center [1523, 637] width 11 height 11
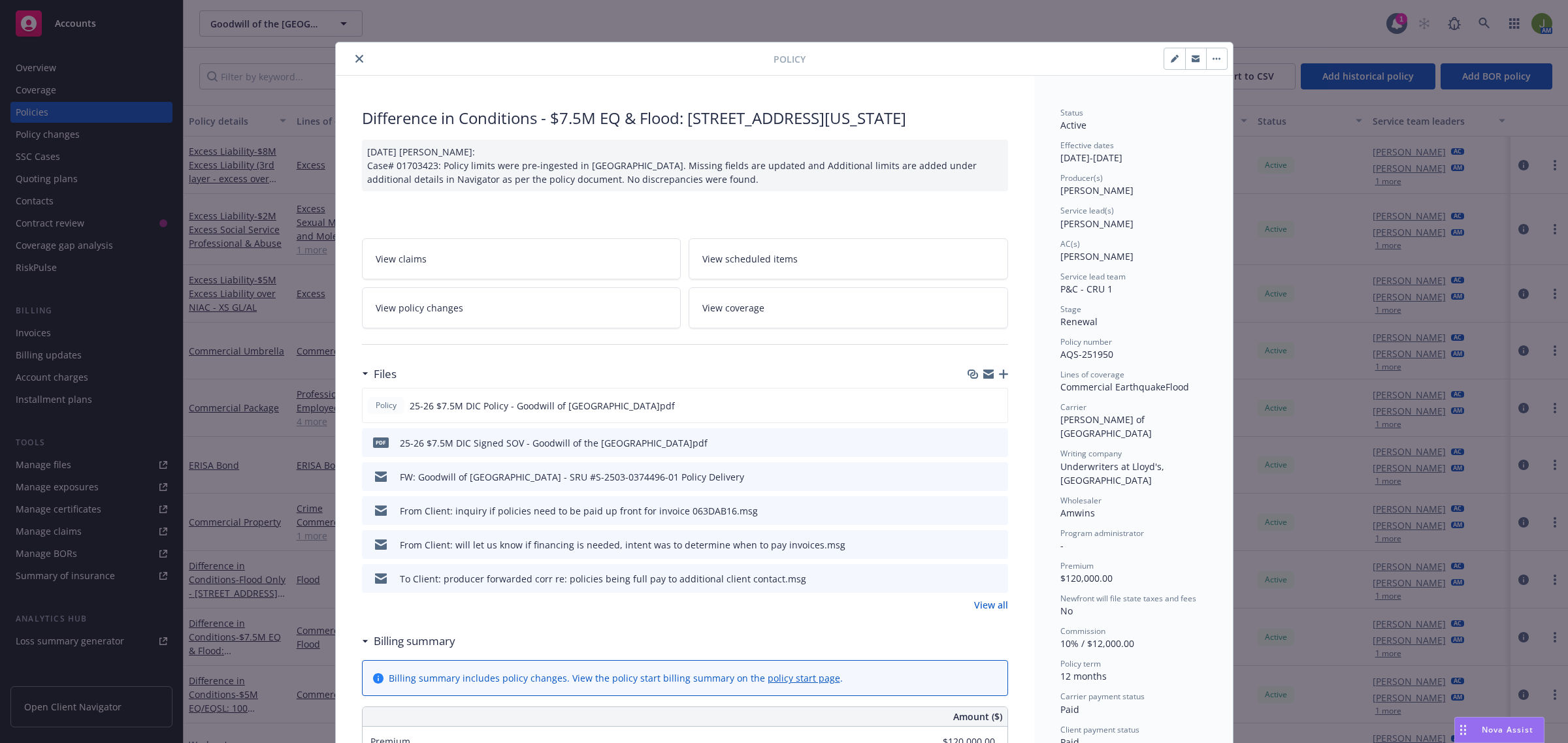
click at [991, 602] on link "View all" at bounding box center [991, 604] width 34 height 13
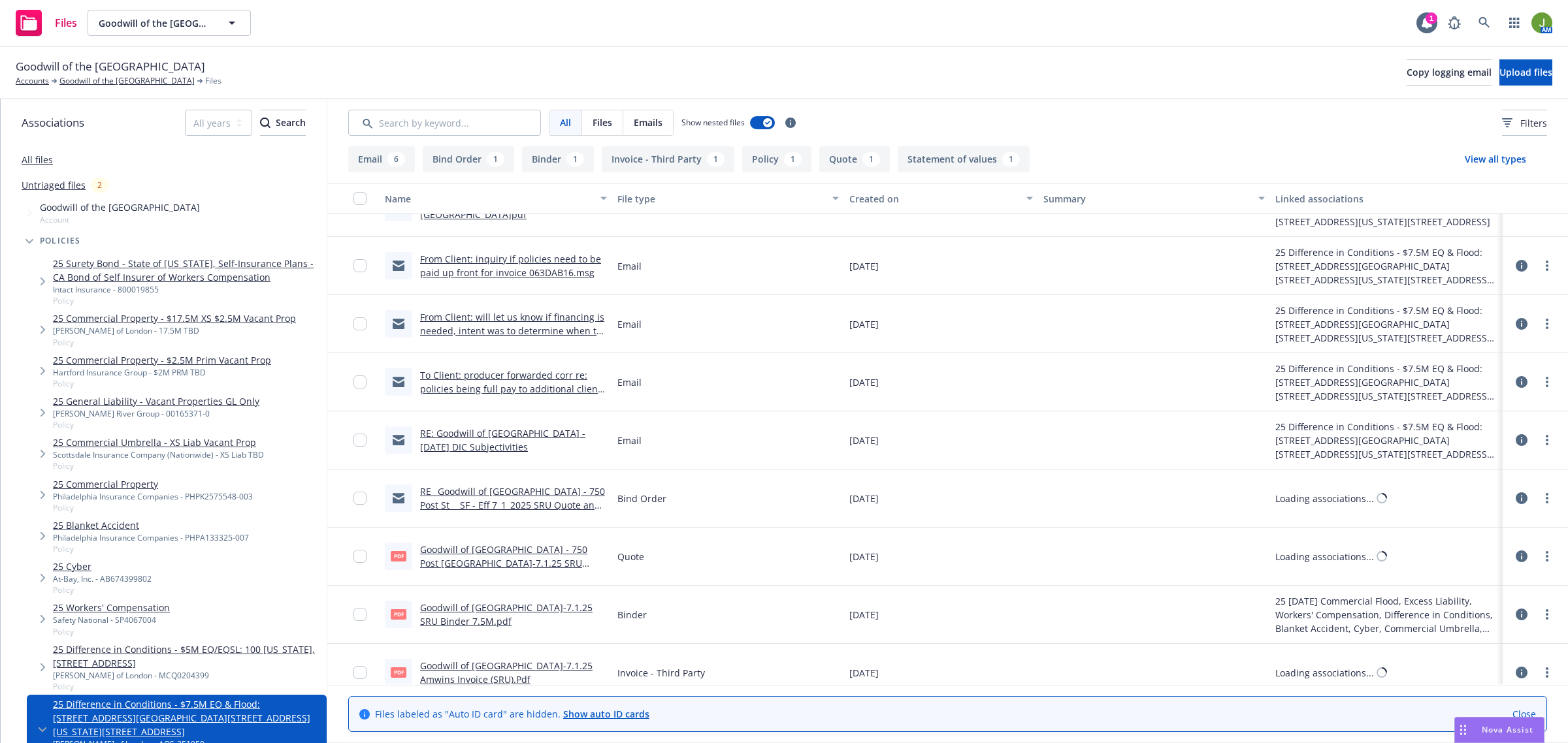
scroll to position [227, 0]
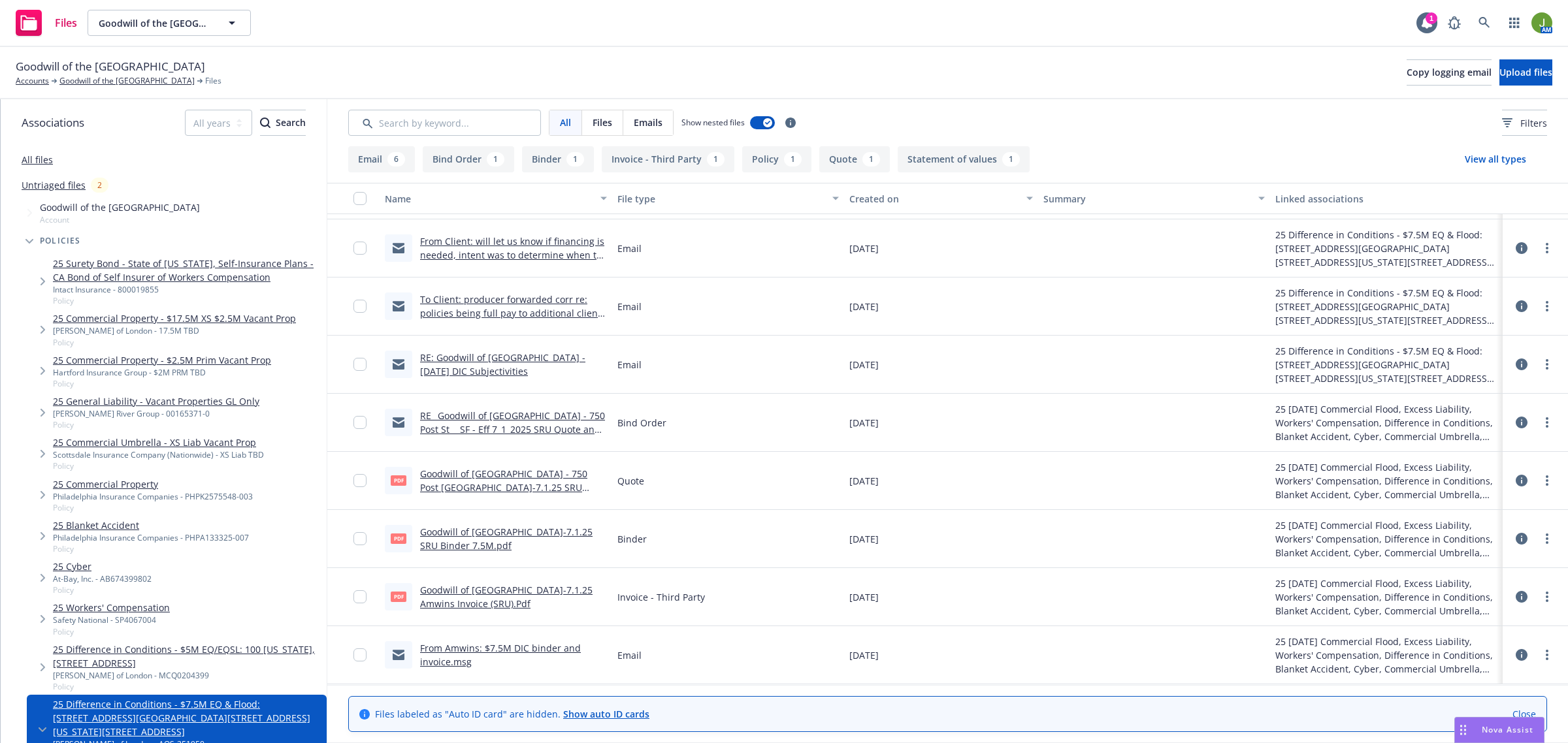
click at [494, 585] on link "Goodwill of [GEOGRAPHIC_DATA]-7.1.25 Amwins Invoice (SRU).Pdf" at bounding box center [507, 596] width 173 height 26
click at [143, 77] on link "Goodwill of the [GEOGRAPHIC_DATA]" at bounding box center [127, 80] width 135 height 12
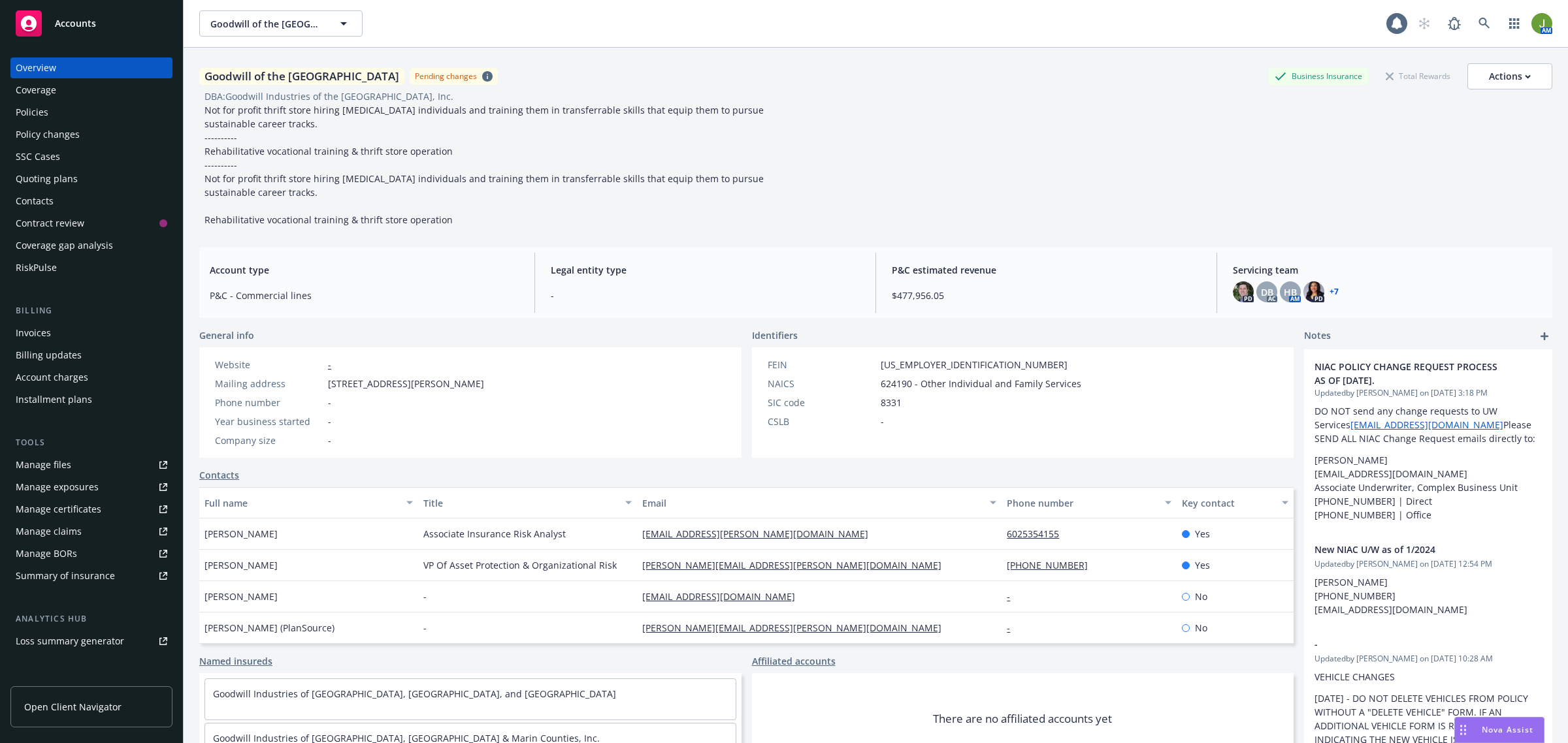
click at [80, 118] on div "Policies" at bounding box center [92, 111] width 151 height 20
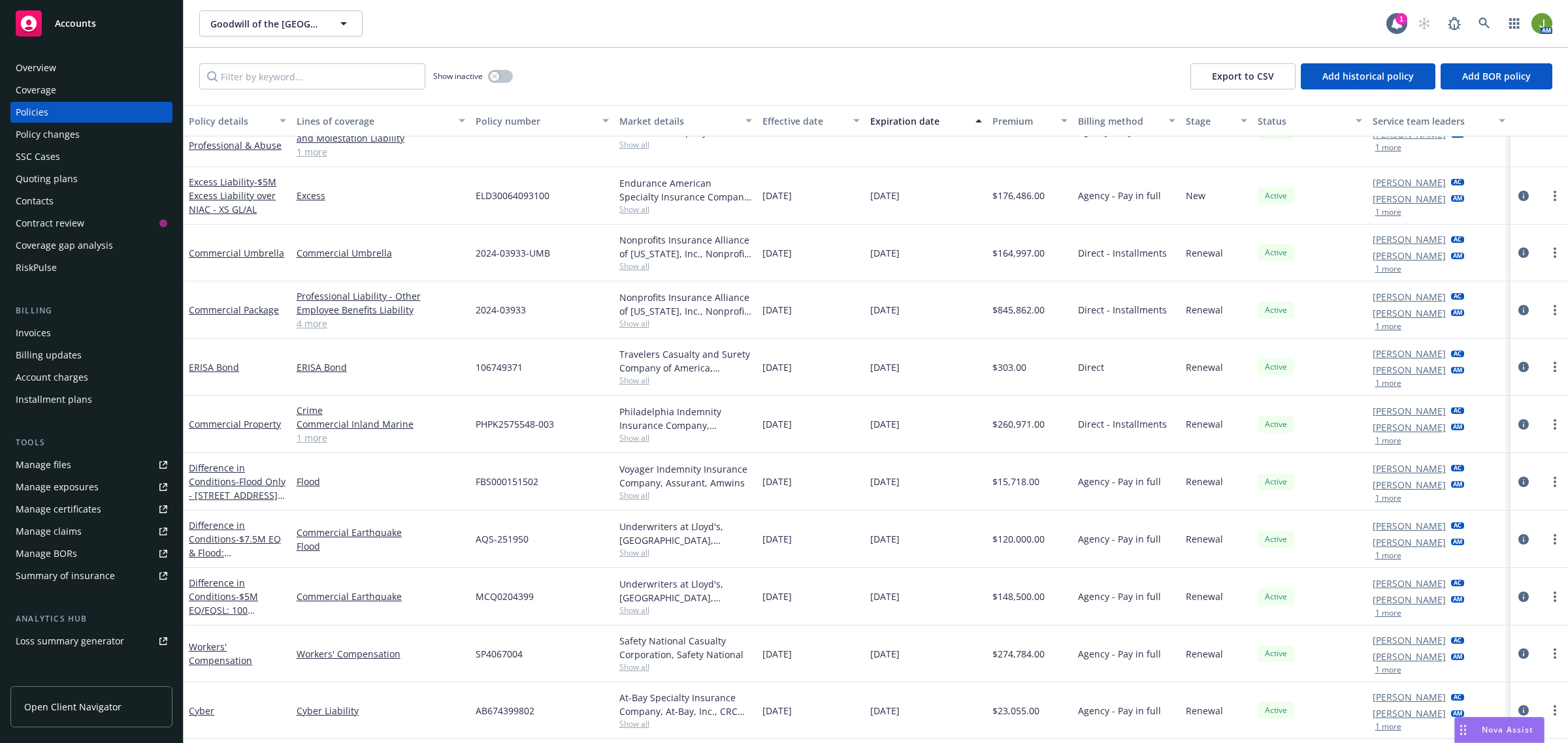
scroll to position [163, 0]
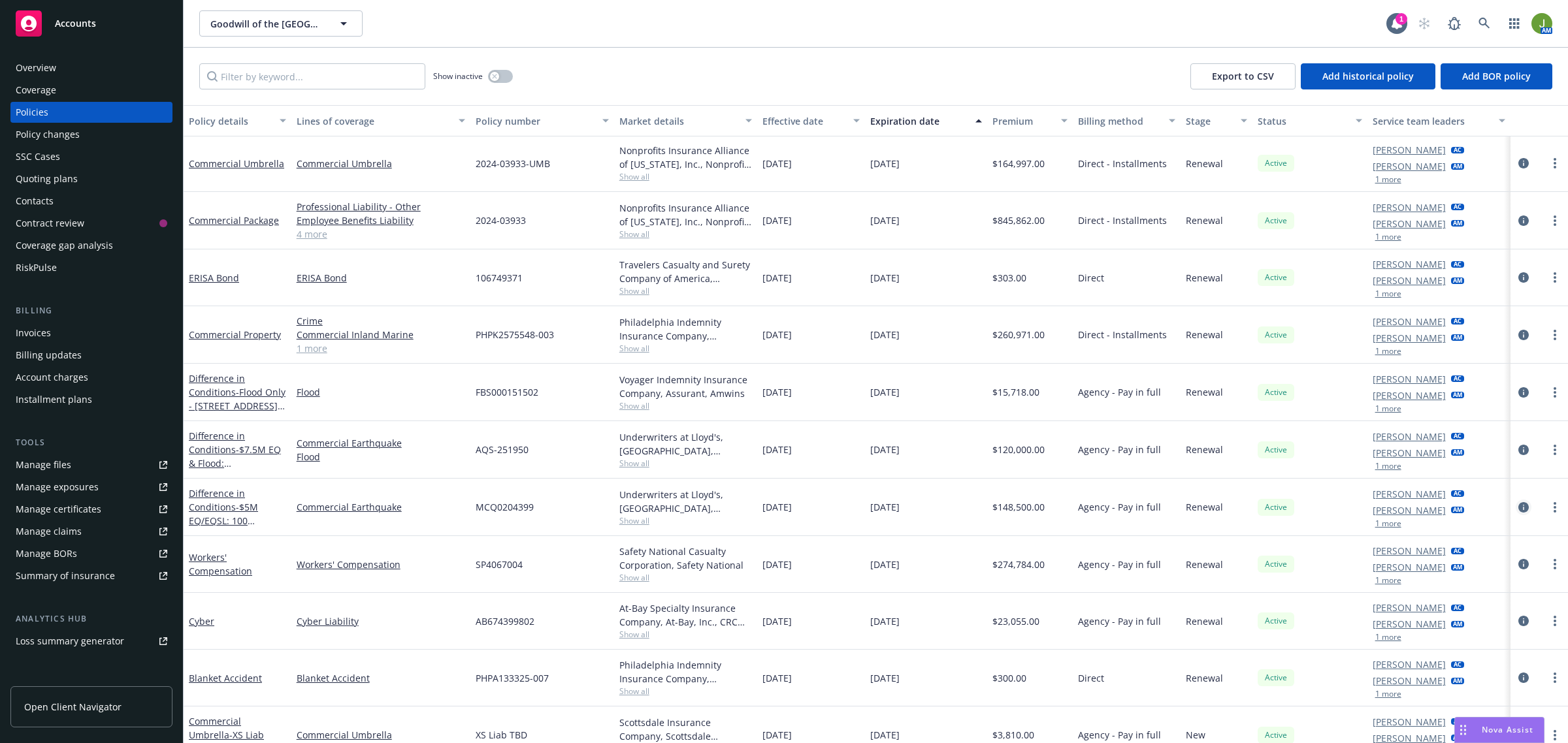
click at [1518, 506] on icon "circleInformation" at bounding box center [1523, 507] width 11 height 11
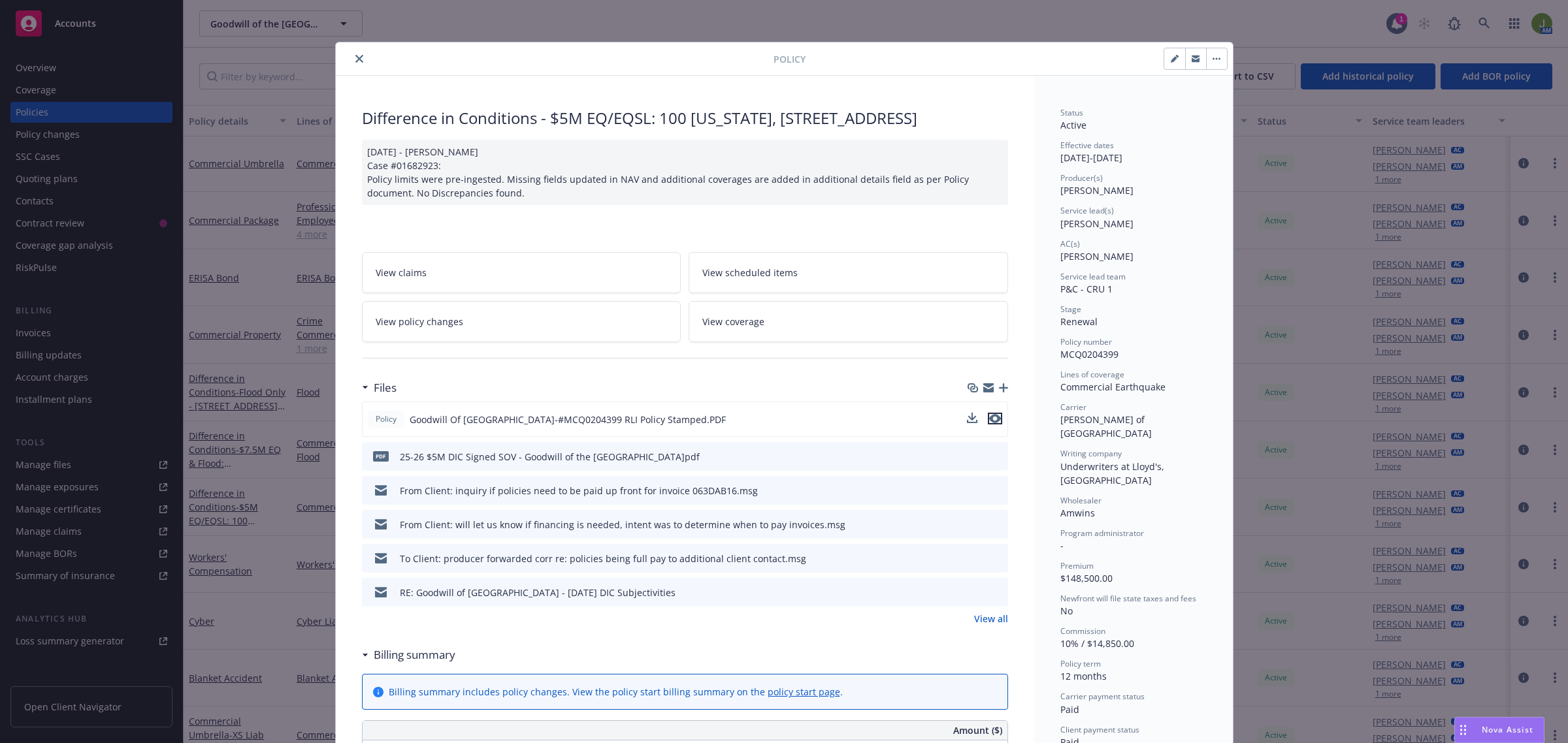
click at [990, 418] on icon "preview file" at bounding box center [995, 418] width 12 height 9
click at [991, 612] on link "View all" at bounding box center [991, 618] width 34 height 13
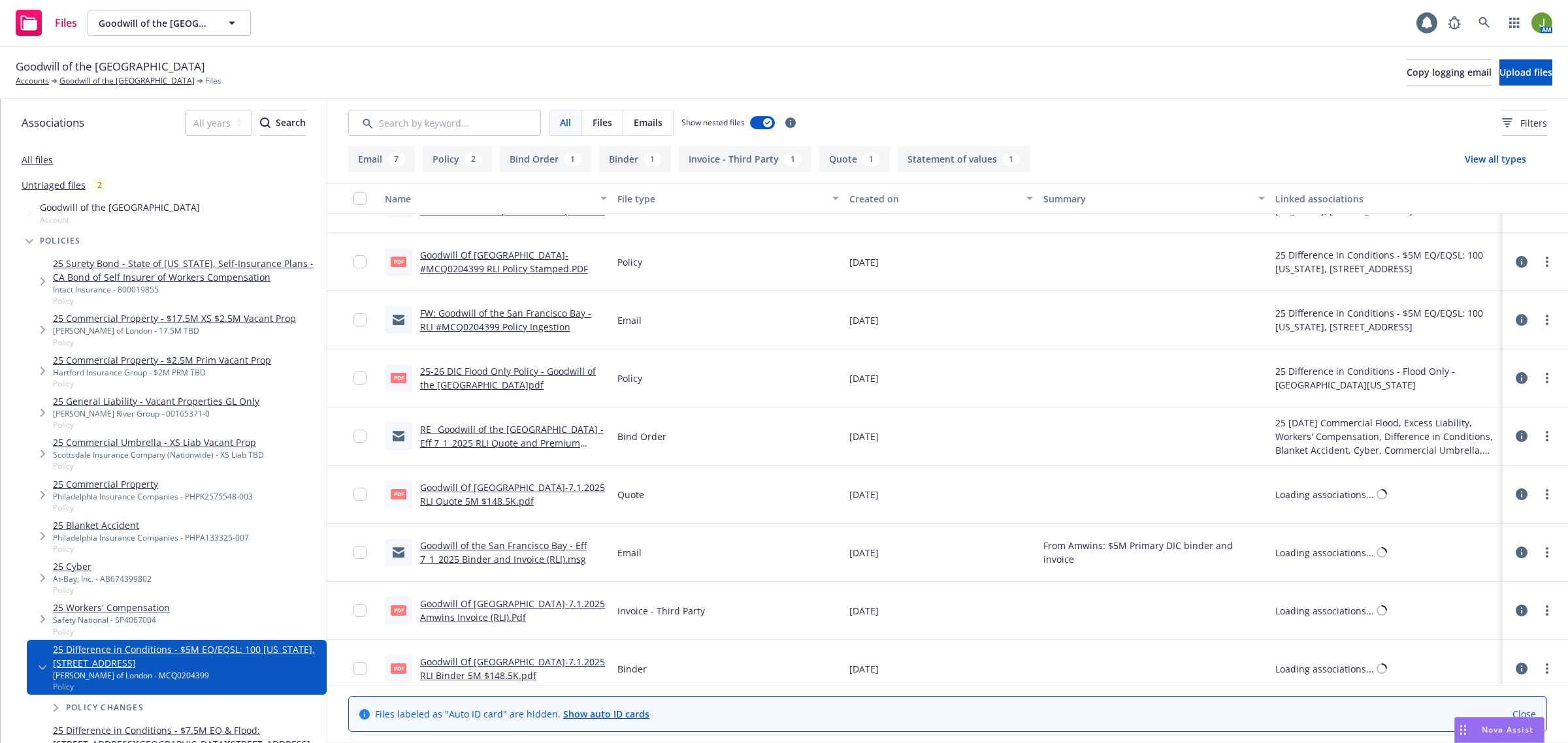
scroll to position [342, 0]
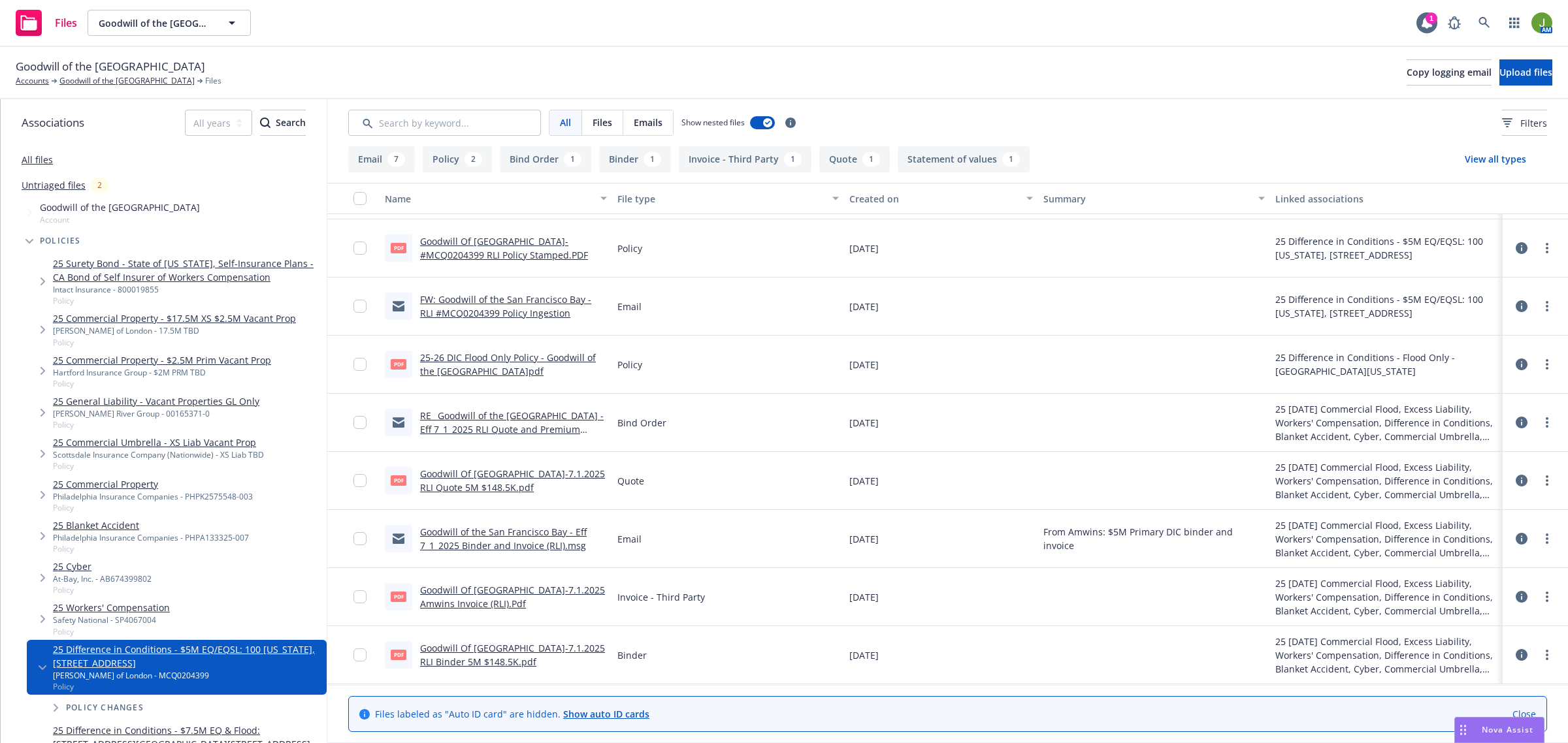
click at [521, 589] on link "Goodwill Of [GEOGRAPHIC_DATA]-7.1.2025 Amwins Invoice (RLI).Pdf" at bounding box center [513, 596] width 185 height 26
click at [134, 80] on link "Goodwill of the [GEOGRAPHIC_DATA]" at bounding box center [127, 80] width 135 height 12
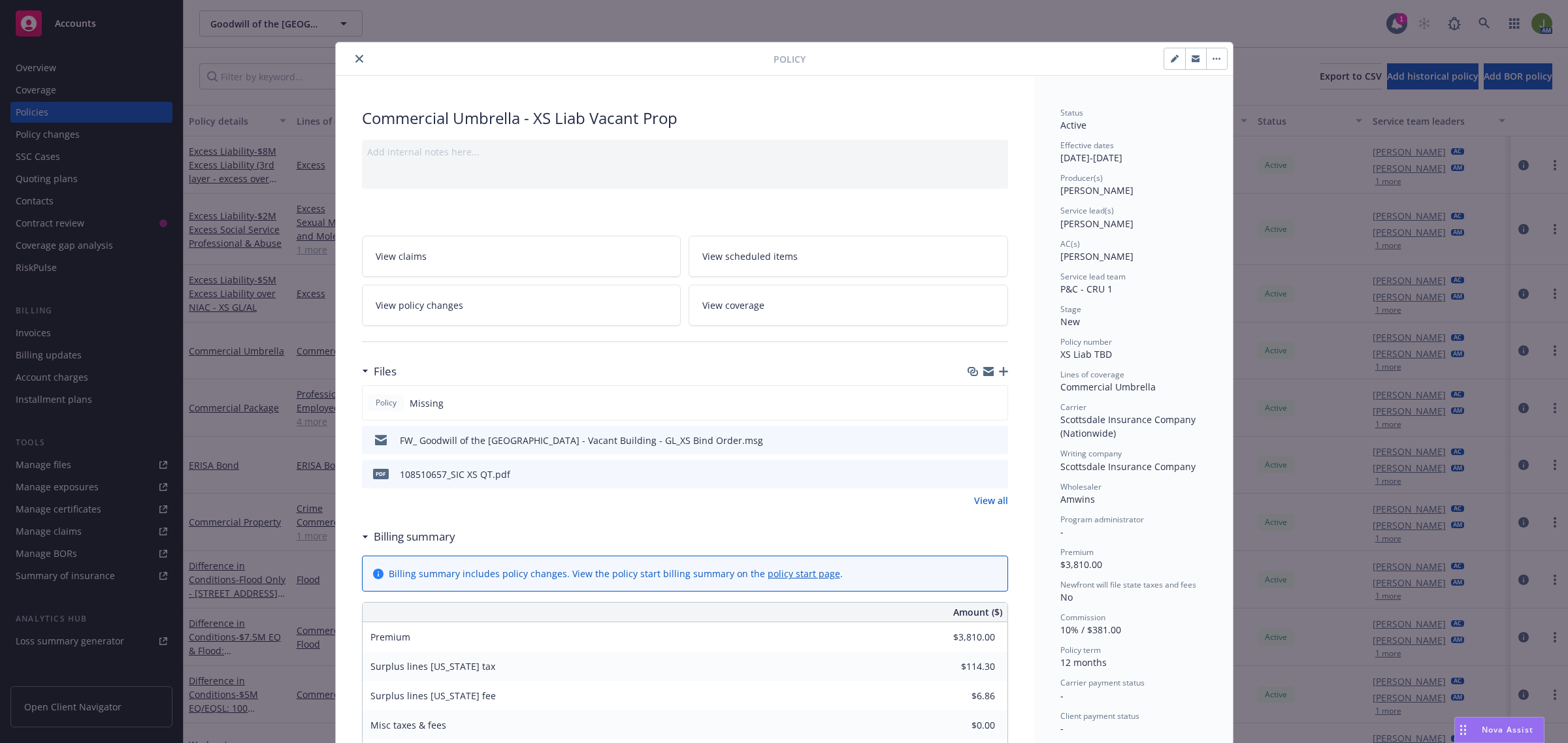
click at [990, 442] on icon "preview file" at bounding box center [995, 440] width 12 height 9
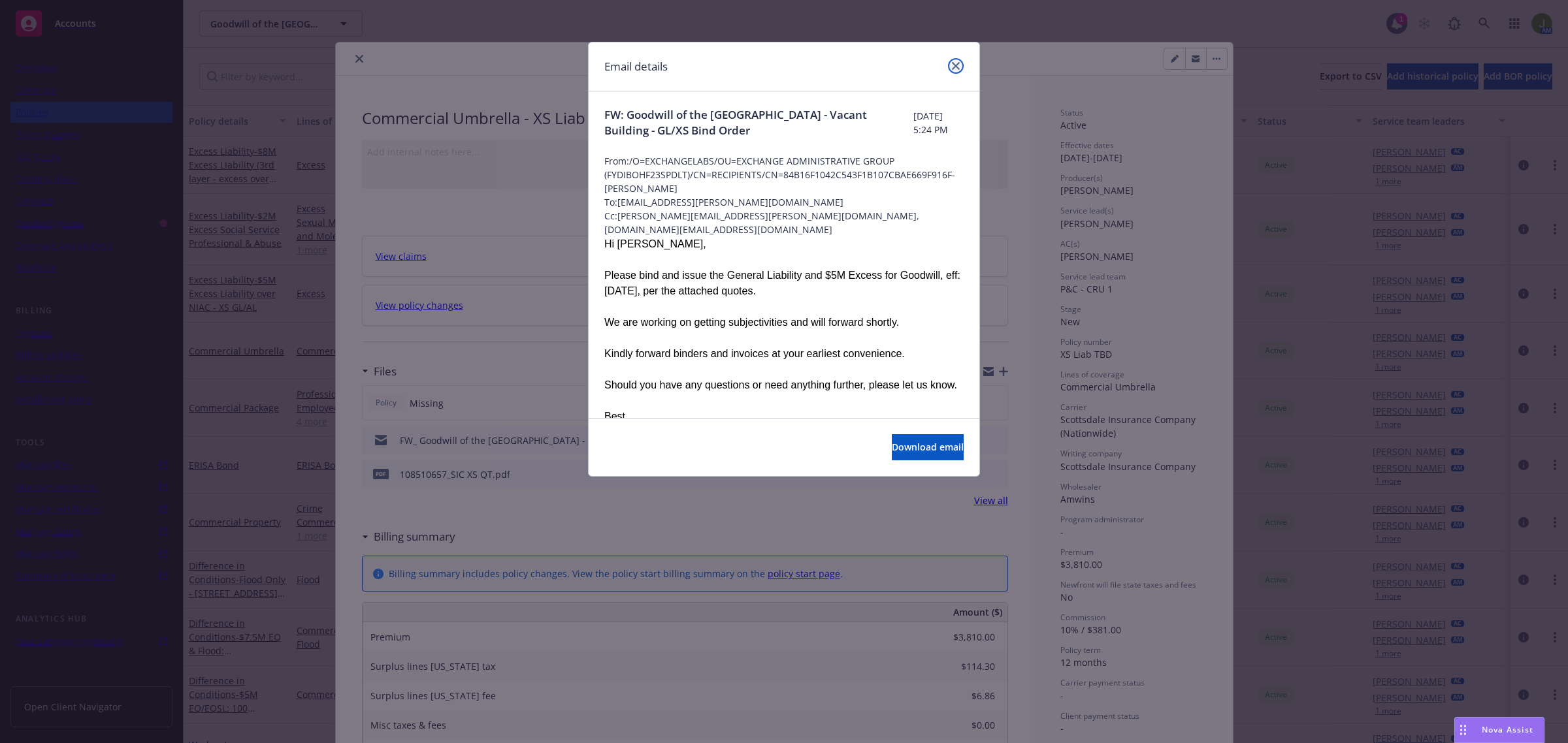
click at [957, 67] on icon "close" at bounding box center [955, 66] width 8 height 8
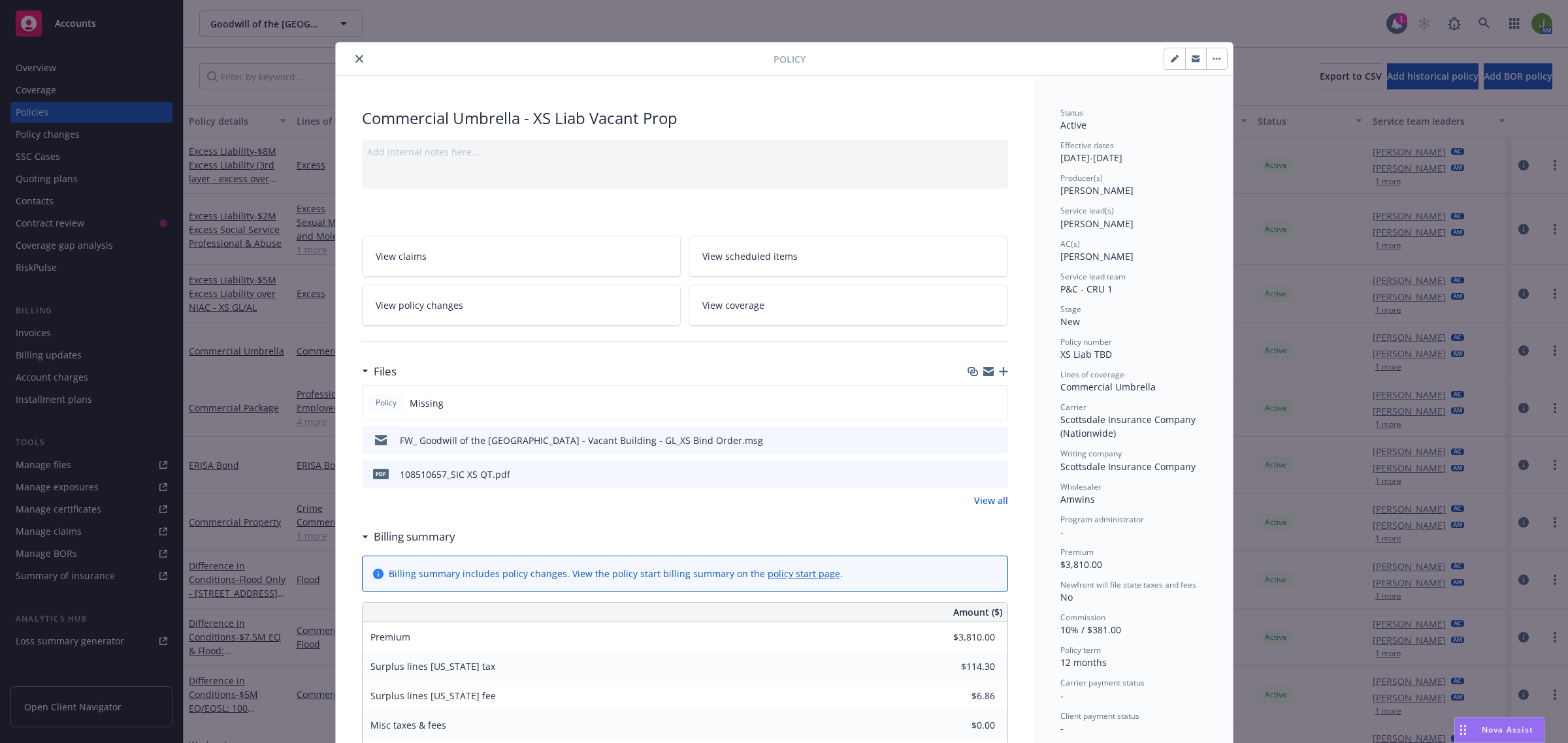
click at [358, 62] on button "close" at bounding box center [360, 59] width 16 height 16
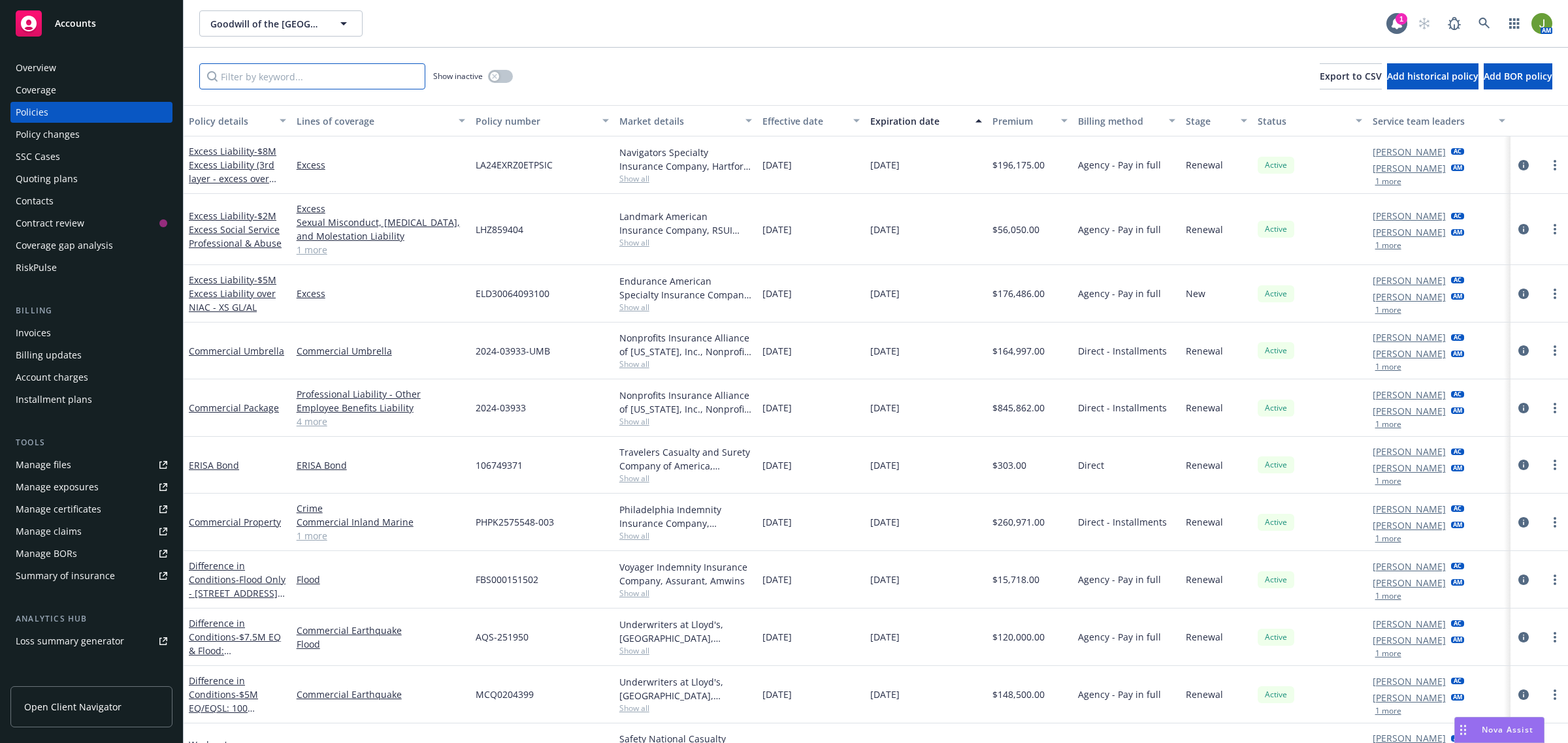
click at [348, 80] on input "Filter by keyword..." at bounding box center [313, 76] width 226 height 26
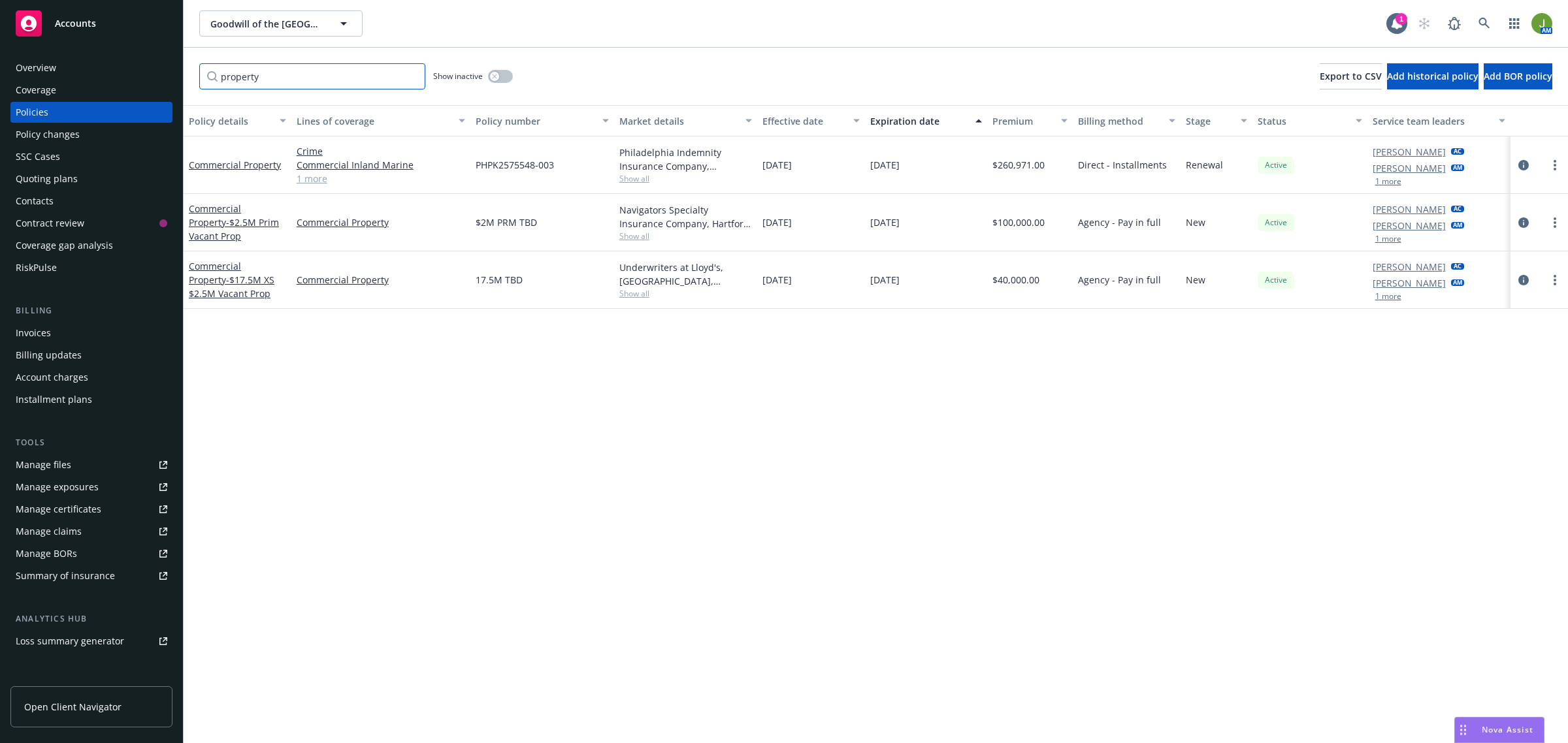
type input "property"
click at [1520, 161] on icon "circleInformation" at bounding box center [1523, 166] width 11 height 11
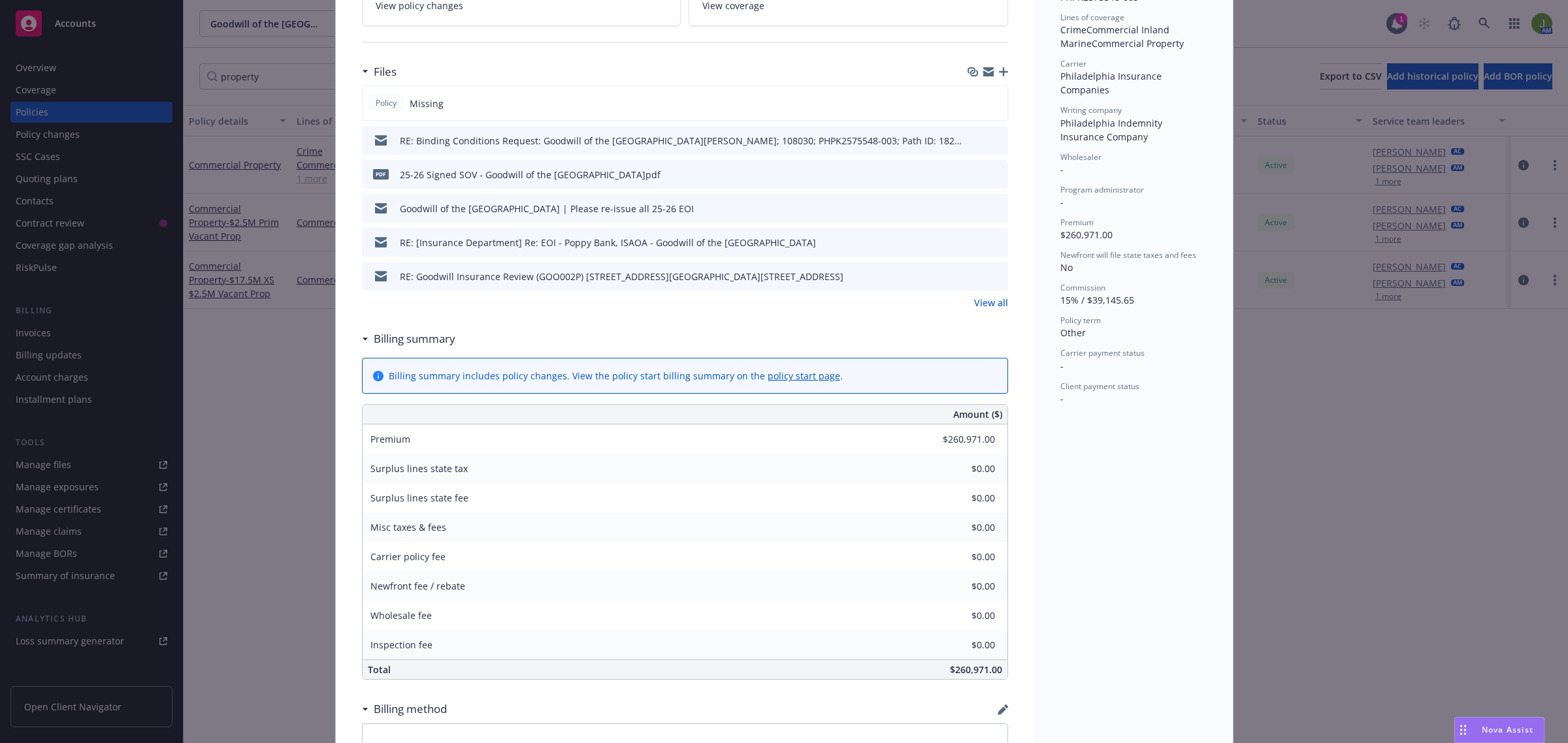
scroll to position [408, 0]
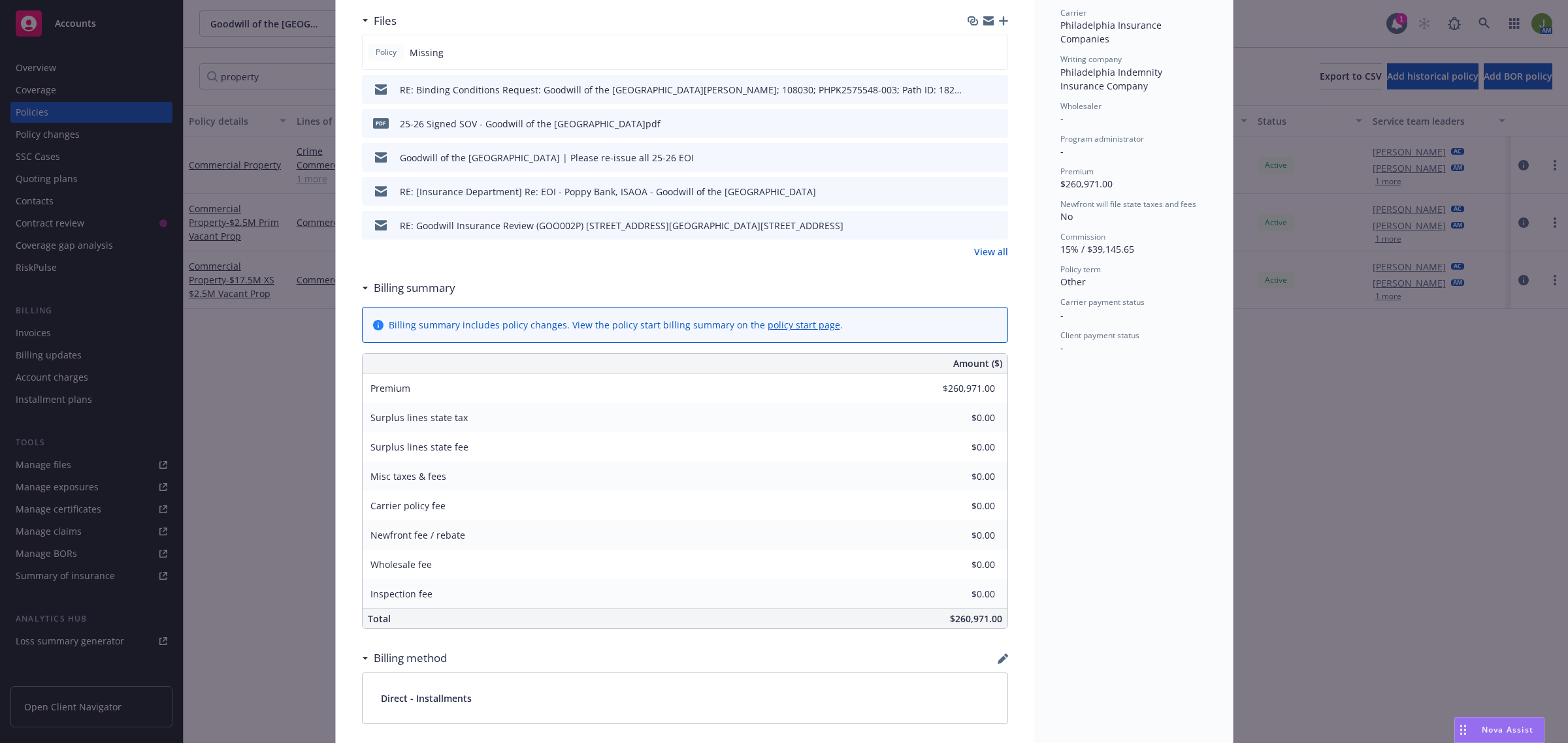
click at [995, 245] on link "View all" at bounding box center [991, 251] width 34 height 13
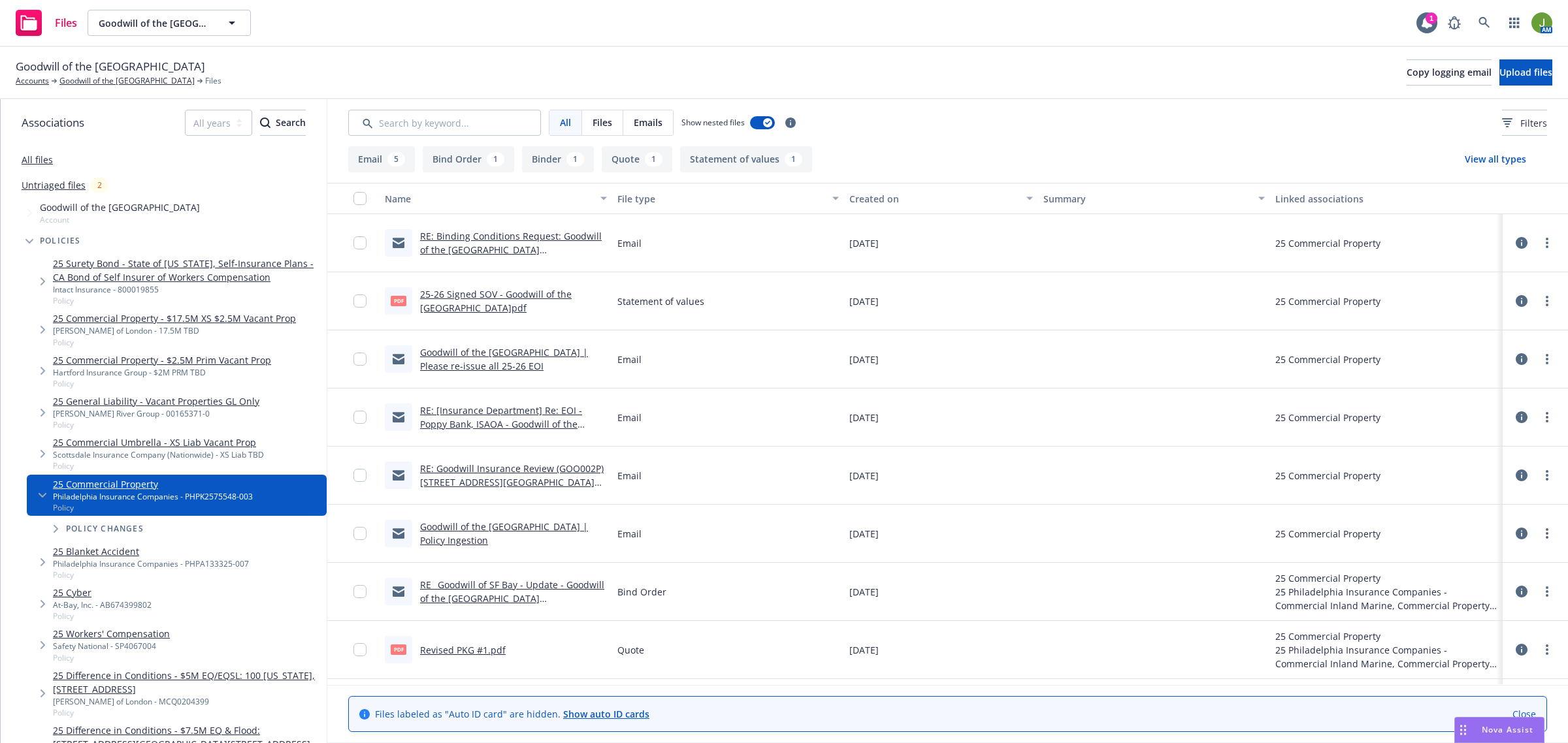
scroll to position [53, 0]
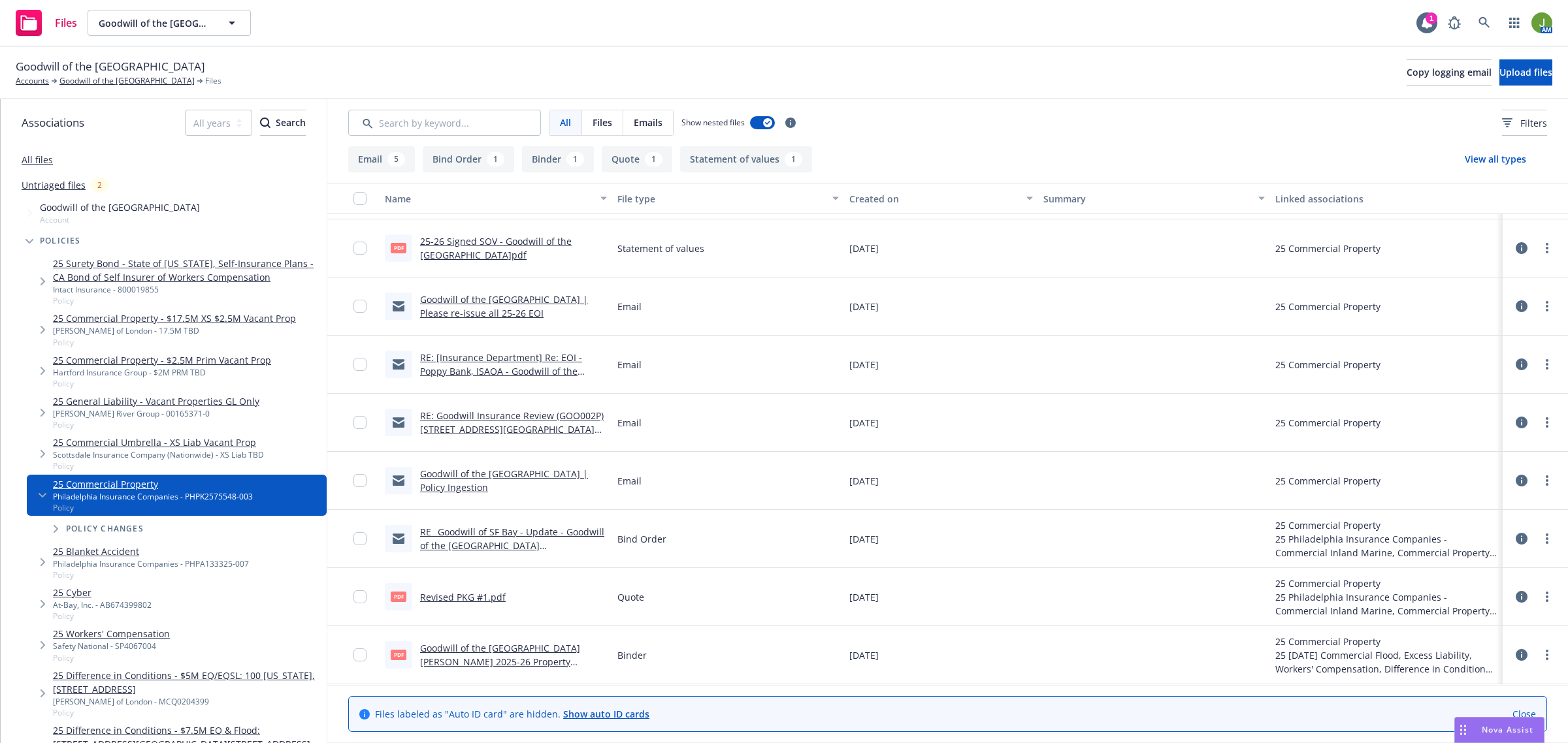
click at [467, 653] on link "Goodwill of the [GEOGRAPHIC_DATA][PERSON_NAME] 2025-26 Property confirmation.pdf" at bounding box center [500, 661] width 160 height 40
click at [466, 548] on link "RE_ Goodwill of SF Bay - Update - Goodwill of the [GEOGRAPHIC_DATA][PERSON_NAME…" at bounding box center [512, 553] width 184 height 53
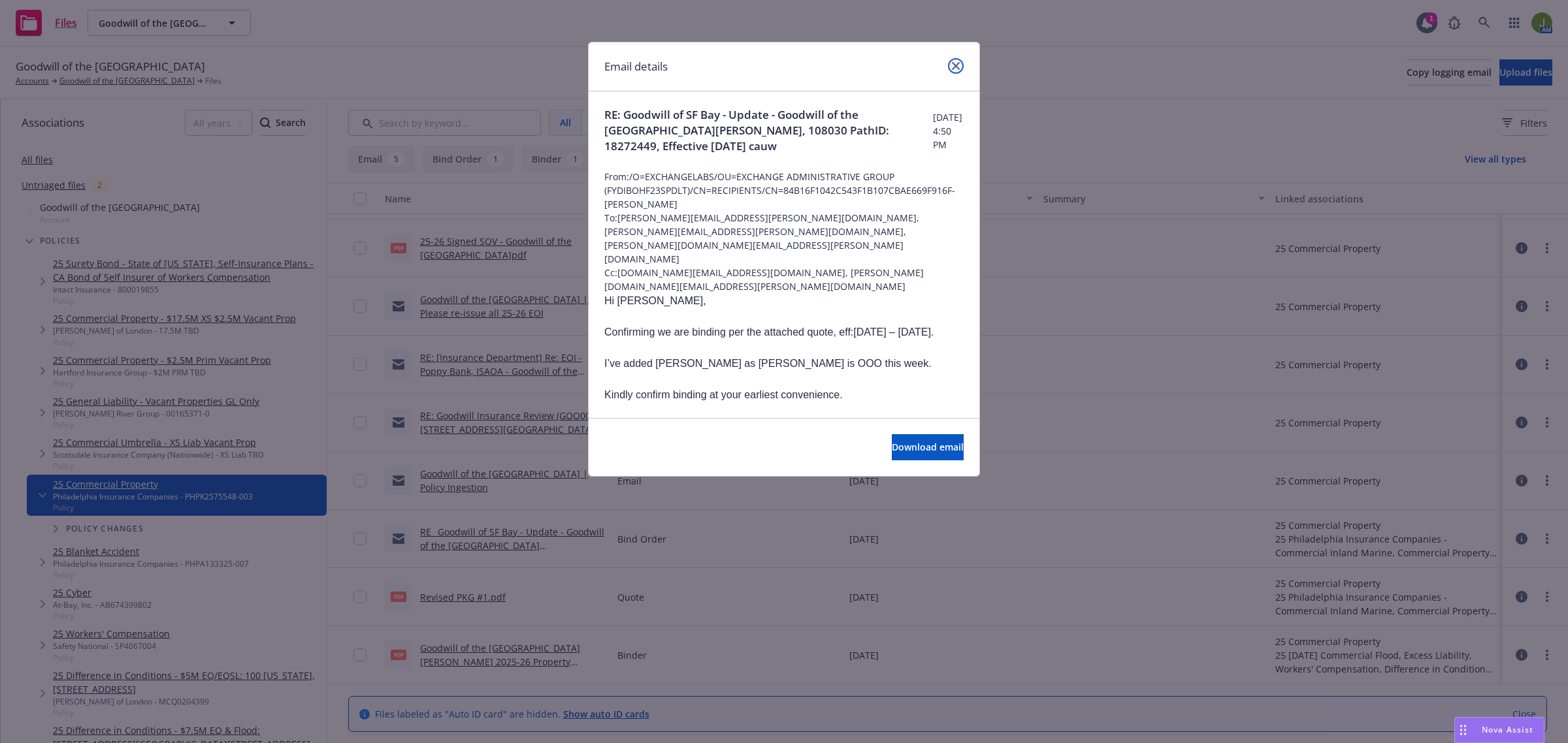
click at [955, 70] on link "close" at bounding box center [956, 66] width 16 height 16
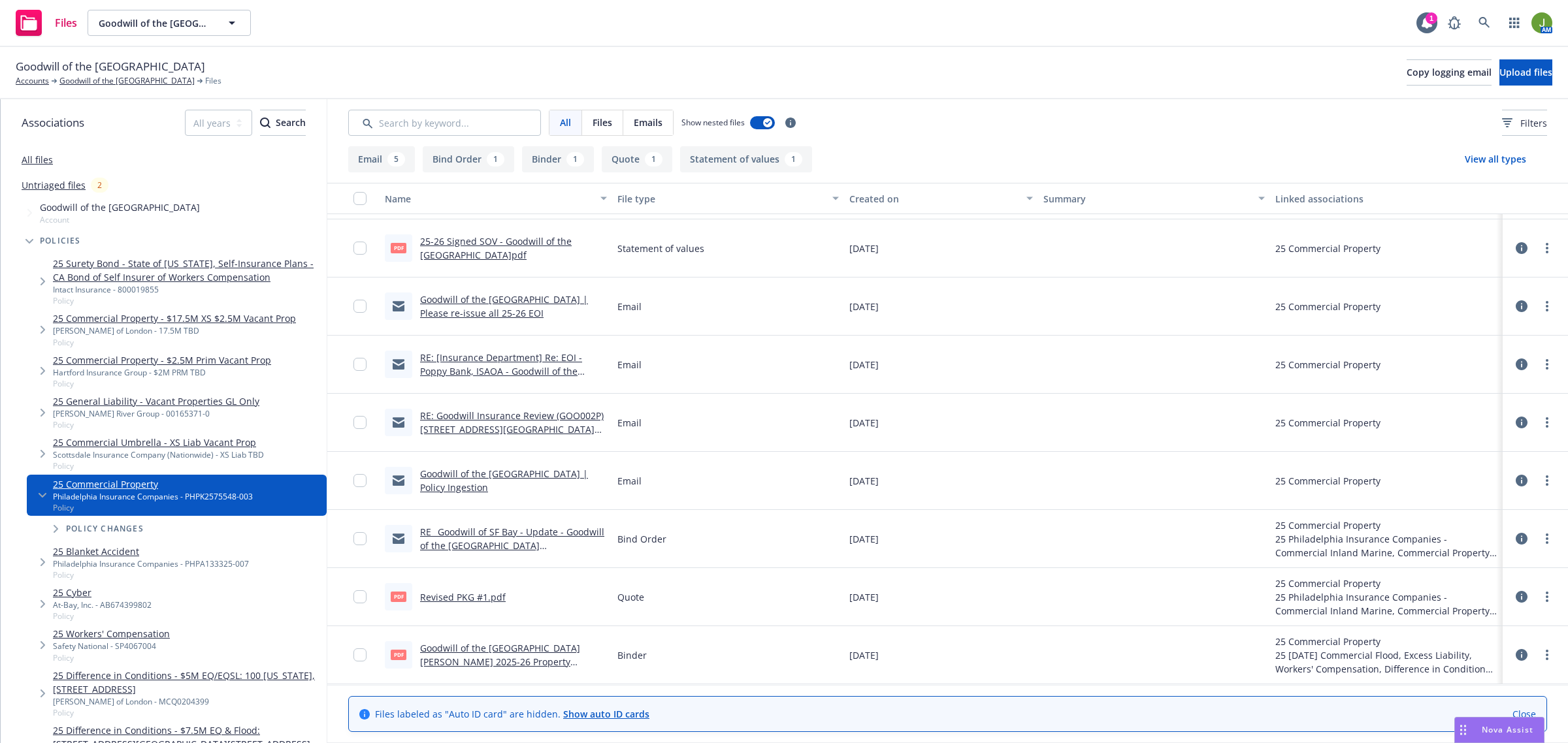
click at [539, 474] on link "Goodwill of the [GEOGRAPHIC_DATA] | Policy Ingestion" at bounding box center [504, 480] width 168 height 26
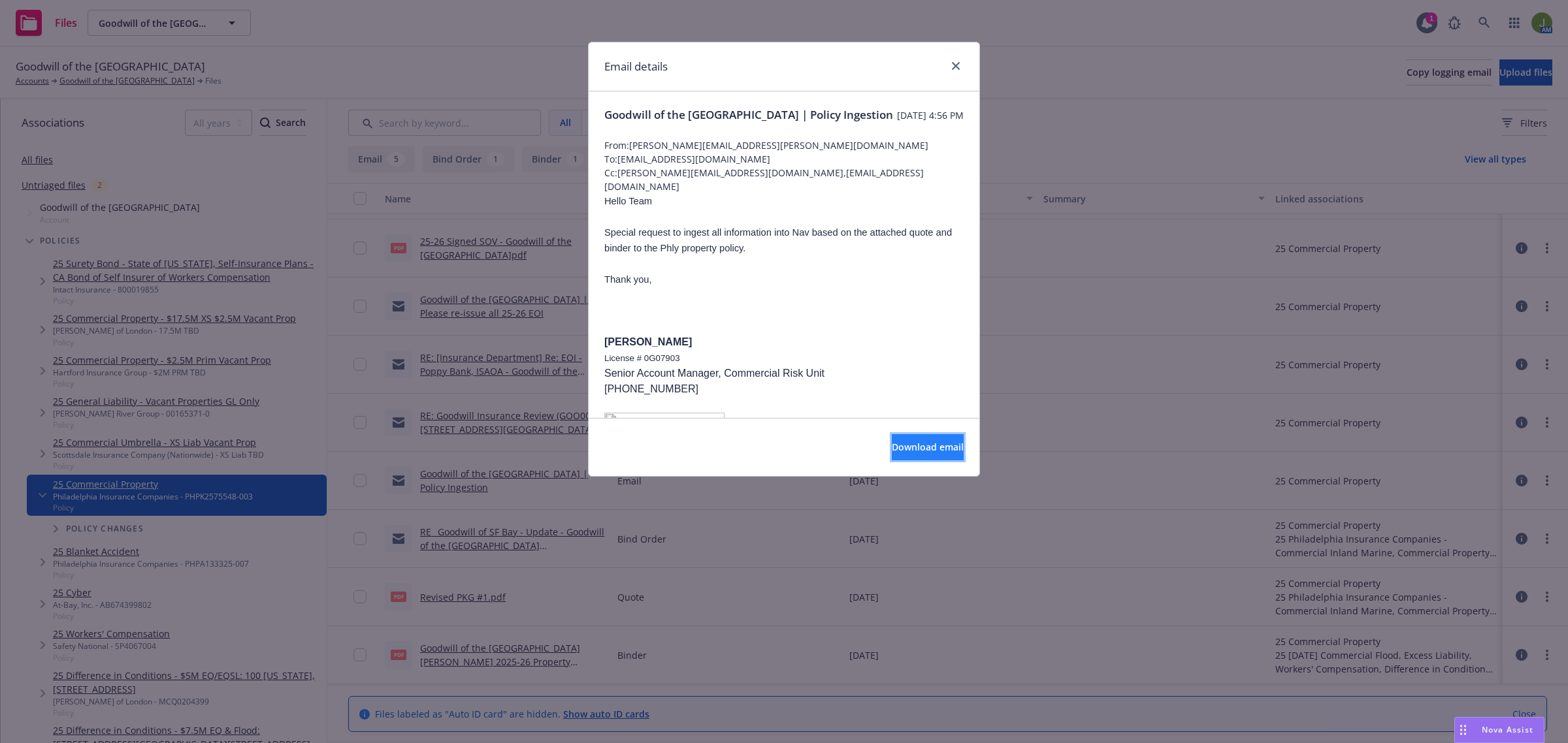
click at [892, 452] on span "Download email" at bounding box center [928, 447] width 72 height 12
drag, startPoint x: 955, startPoint y: 62, endPoint x: 952, endPoint y: 79, distance: 17.3
click at [955, 62] on icon "close" at bounding box center [955, 66] width 8 height 8
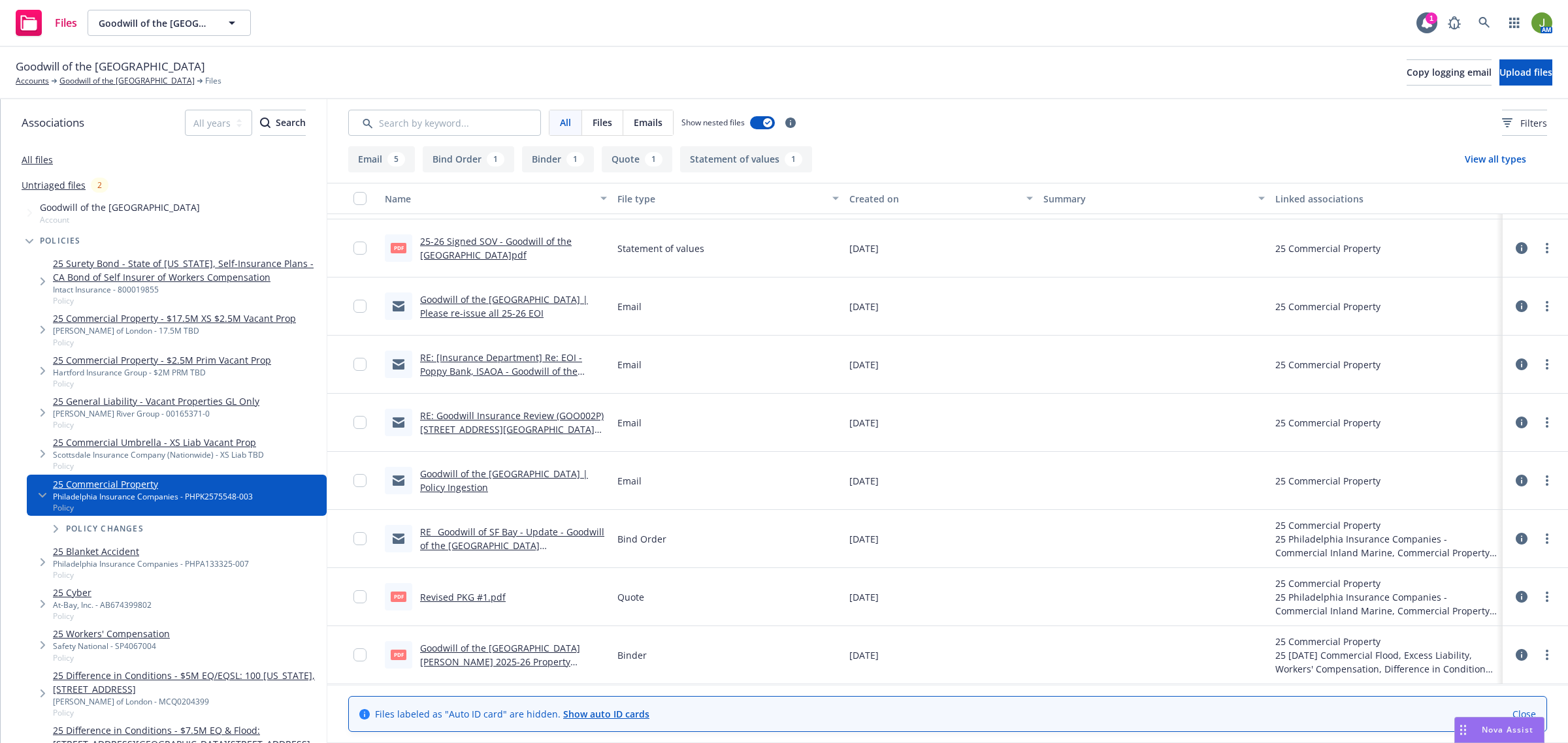
click at [524, 422] on link "RE: Goodwill Insurance Review (GOO002P) [STREET_ADDRESS][GEOGRAPHIC_DATA][STREE…" at bounding box center [512, 429] width 183 height 40
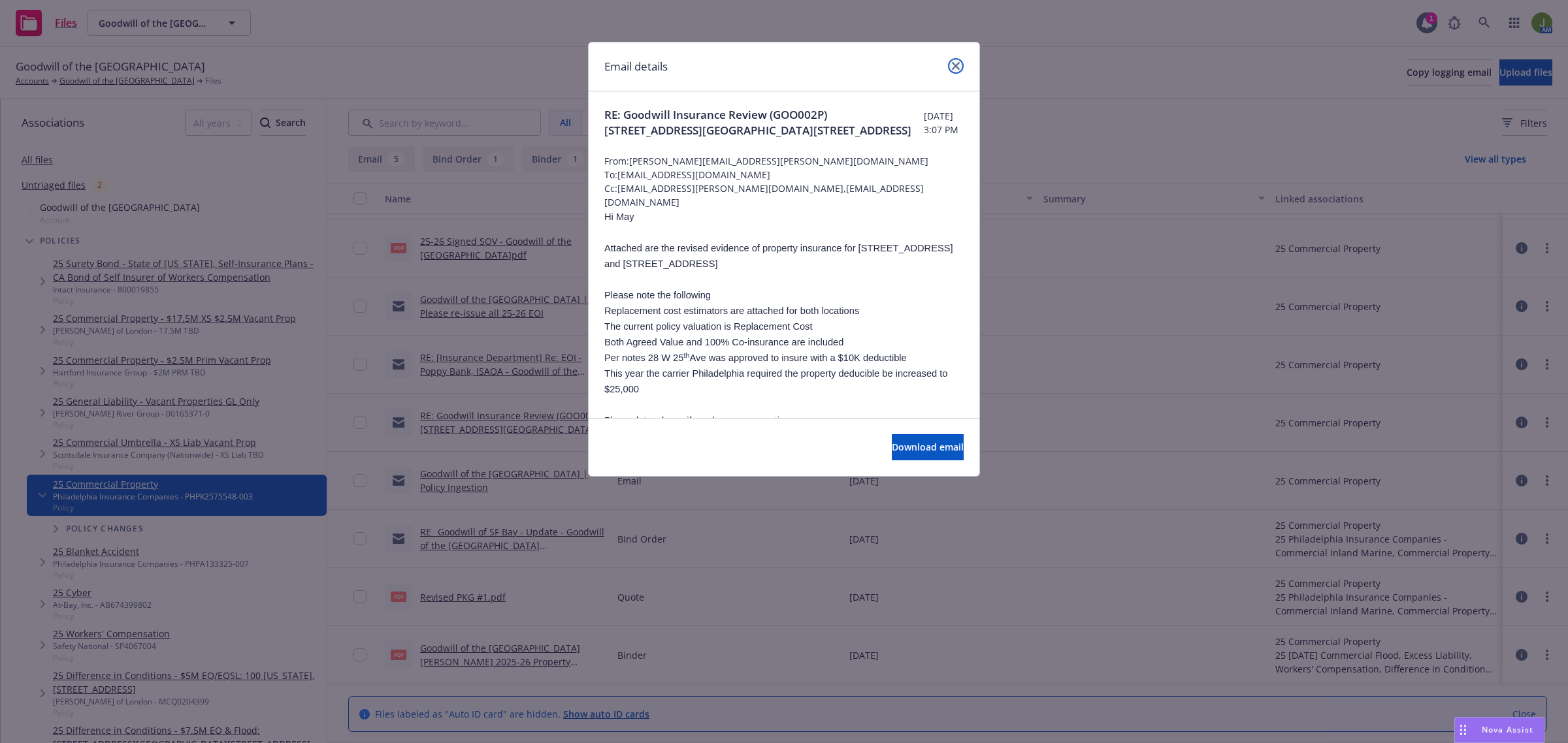
click at [962, 61] on link "close" at bounding box center [956, 66] width 16 height 16
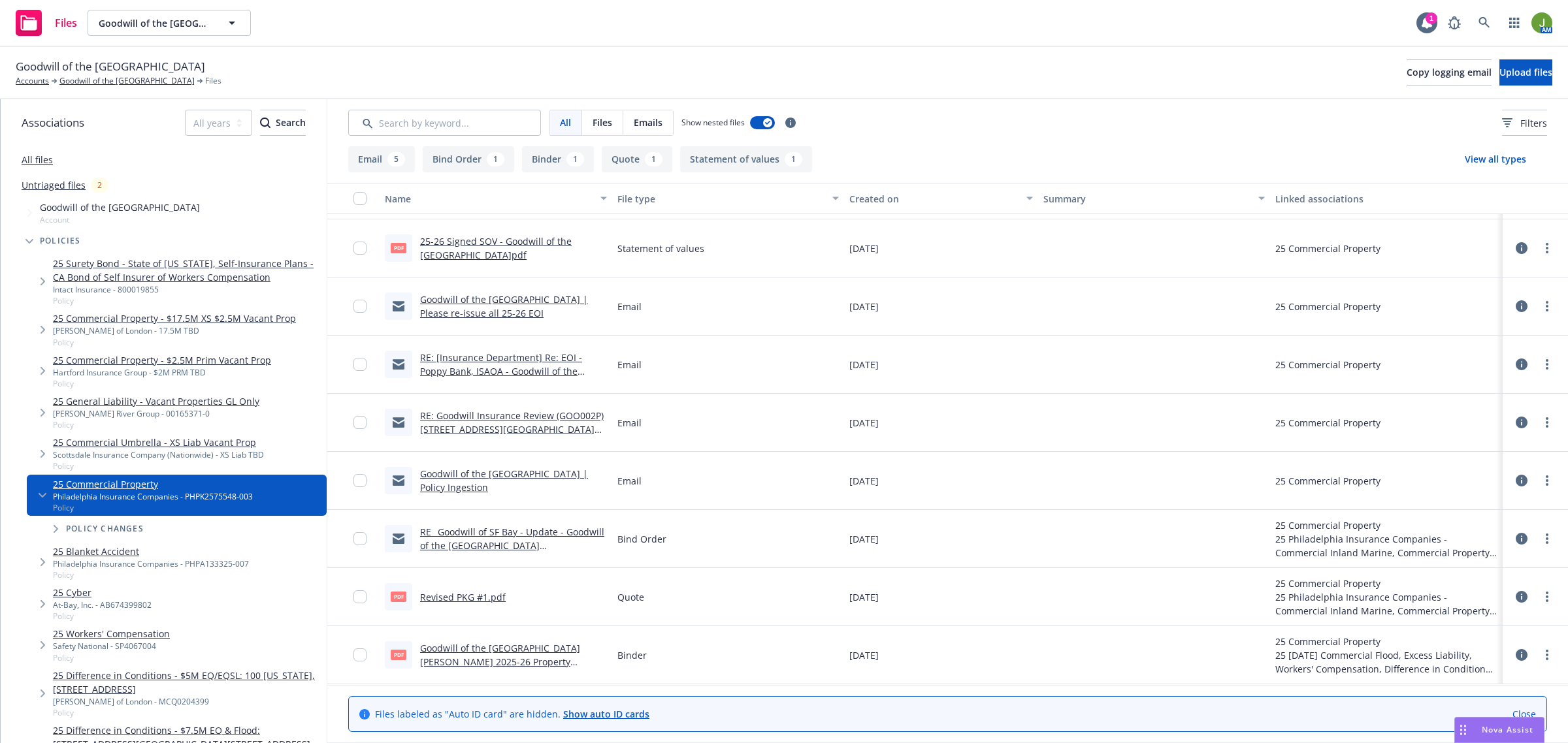
scroll to position [0, 0]
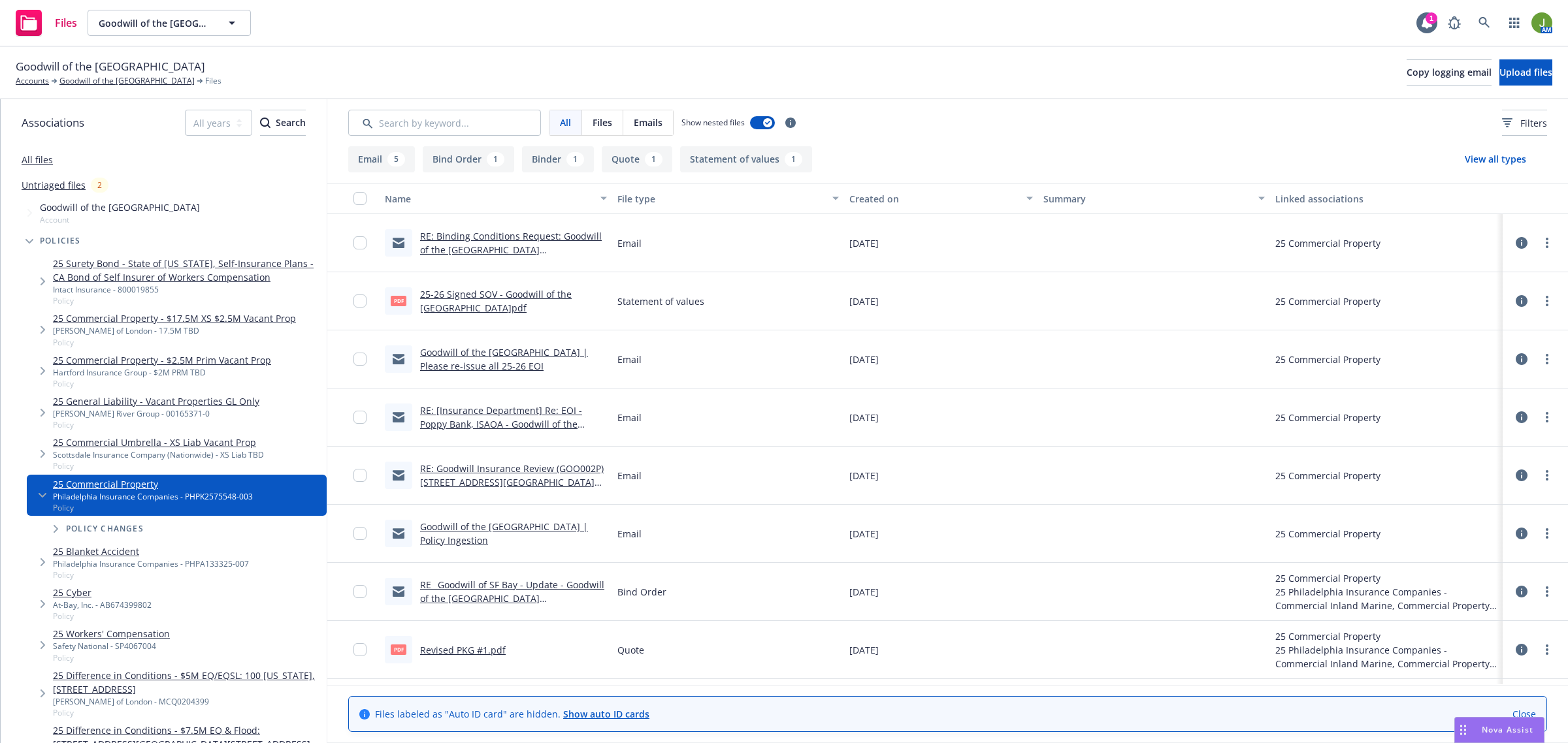
click at [516, 249] on link "RE: Binding Conditions Request: Goodwill of the [GEOGRAPHIC_DATA][PERSON_NAME];…" at bounding box center [511, 256] width 182 height 53
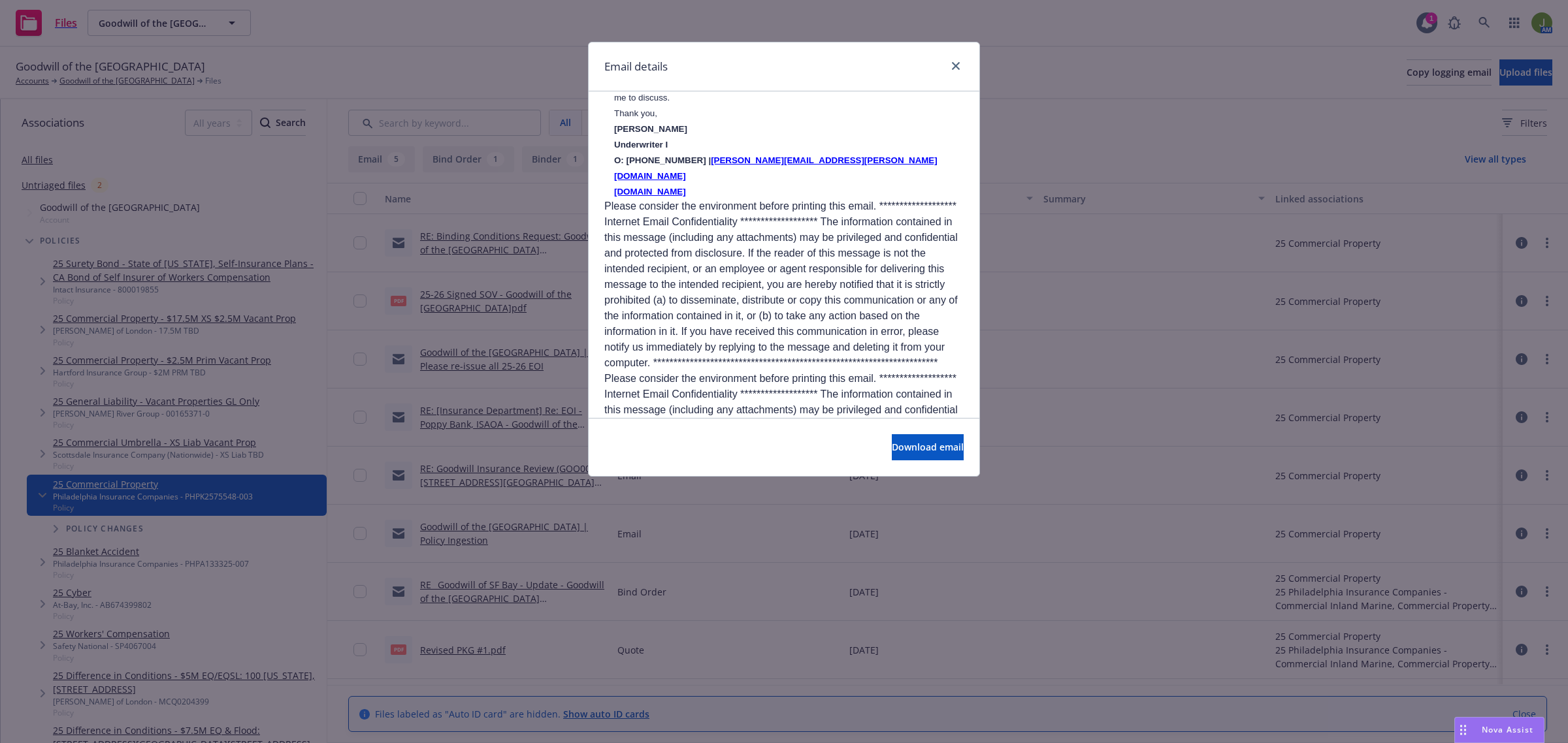
scroll to position [2083, 0]
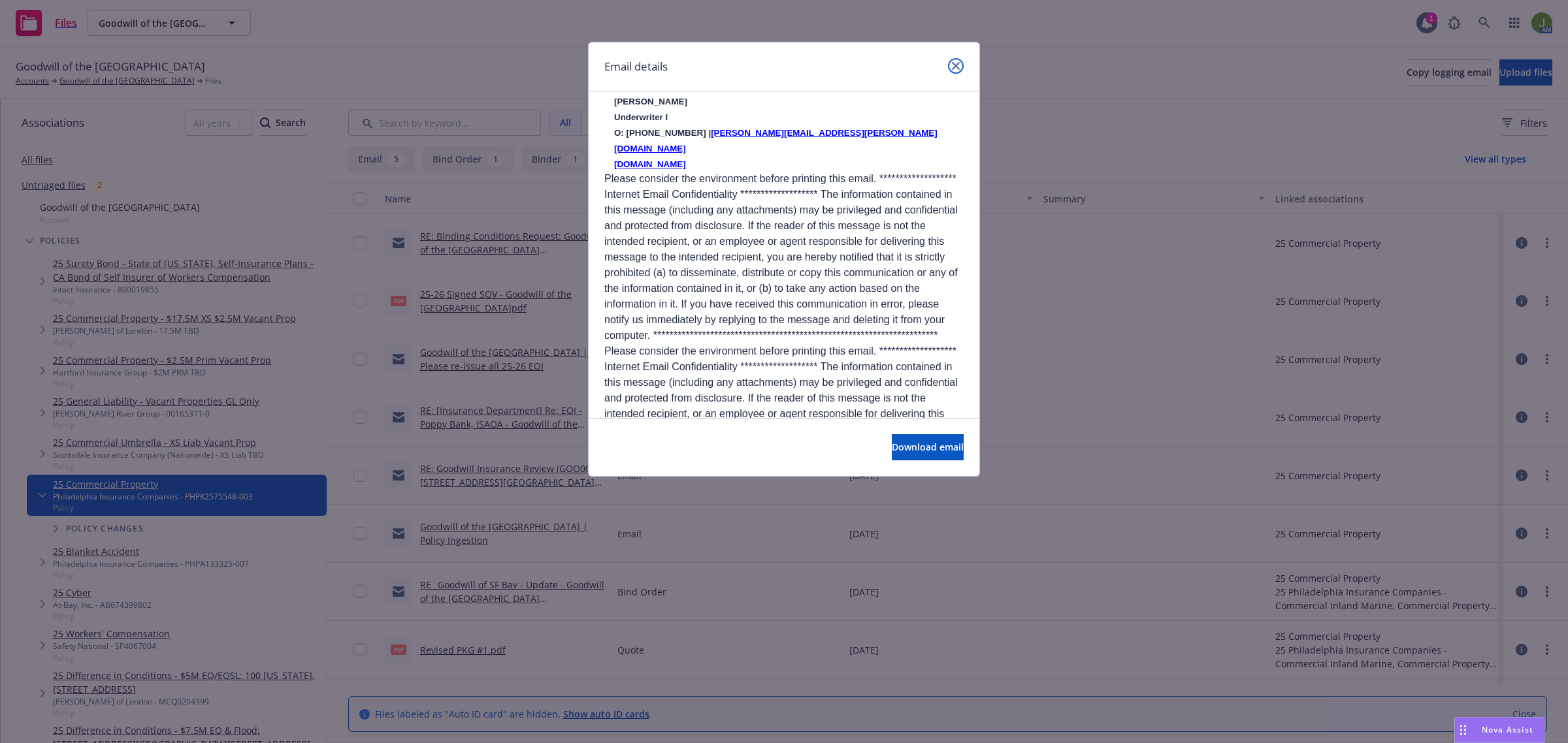
click at [952, 66] on icon "close" at bounding box center [955, 66] width 8 height 8
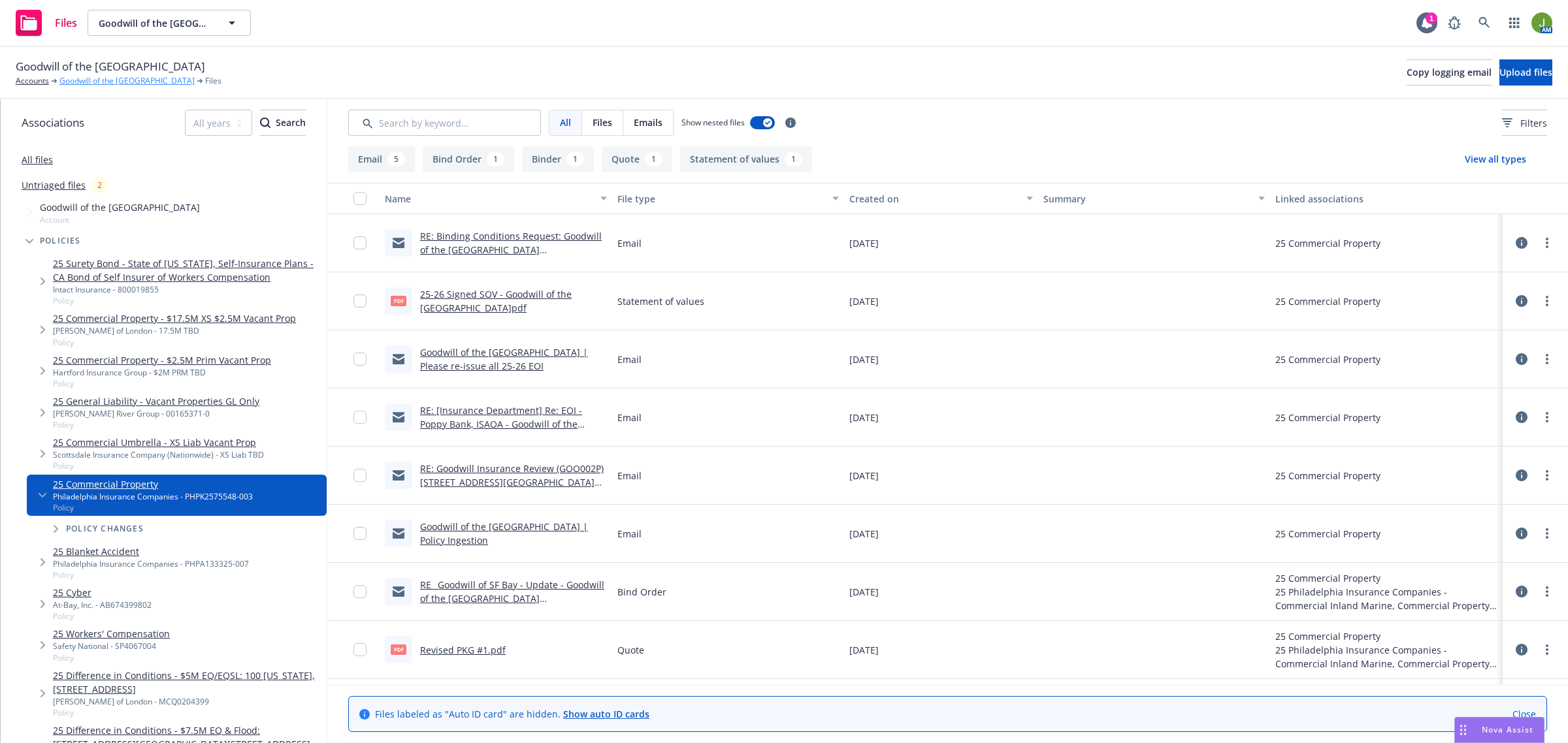
click at [114, 82] on link "Goodwill of the [GEOGRAPHIC_DATA]" at bounding box center [127, 80] width 135 height 12
